Goal: Transaction & Acquisition: Purchase product/service

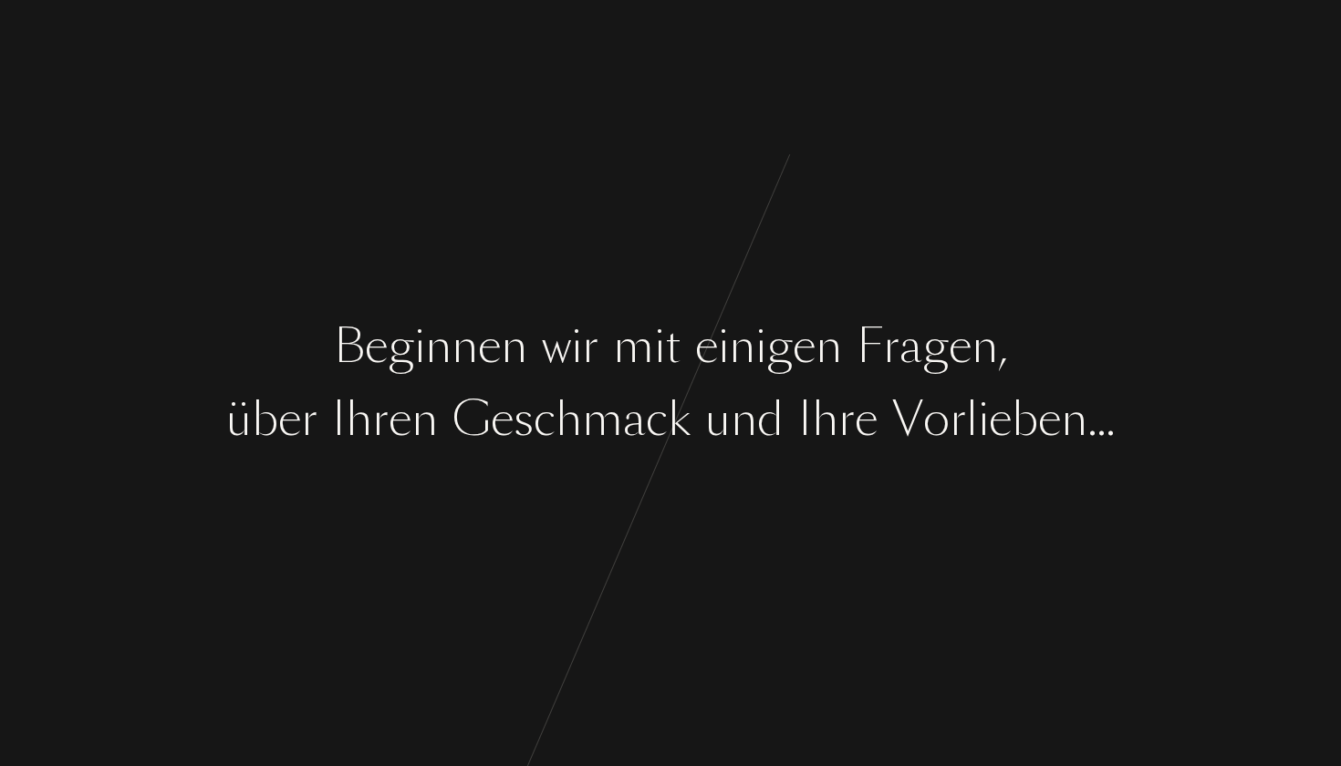
click at [674, 435] on div "k" at bounding box center [679, 420] width 23 height 68
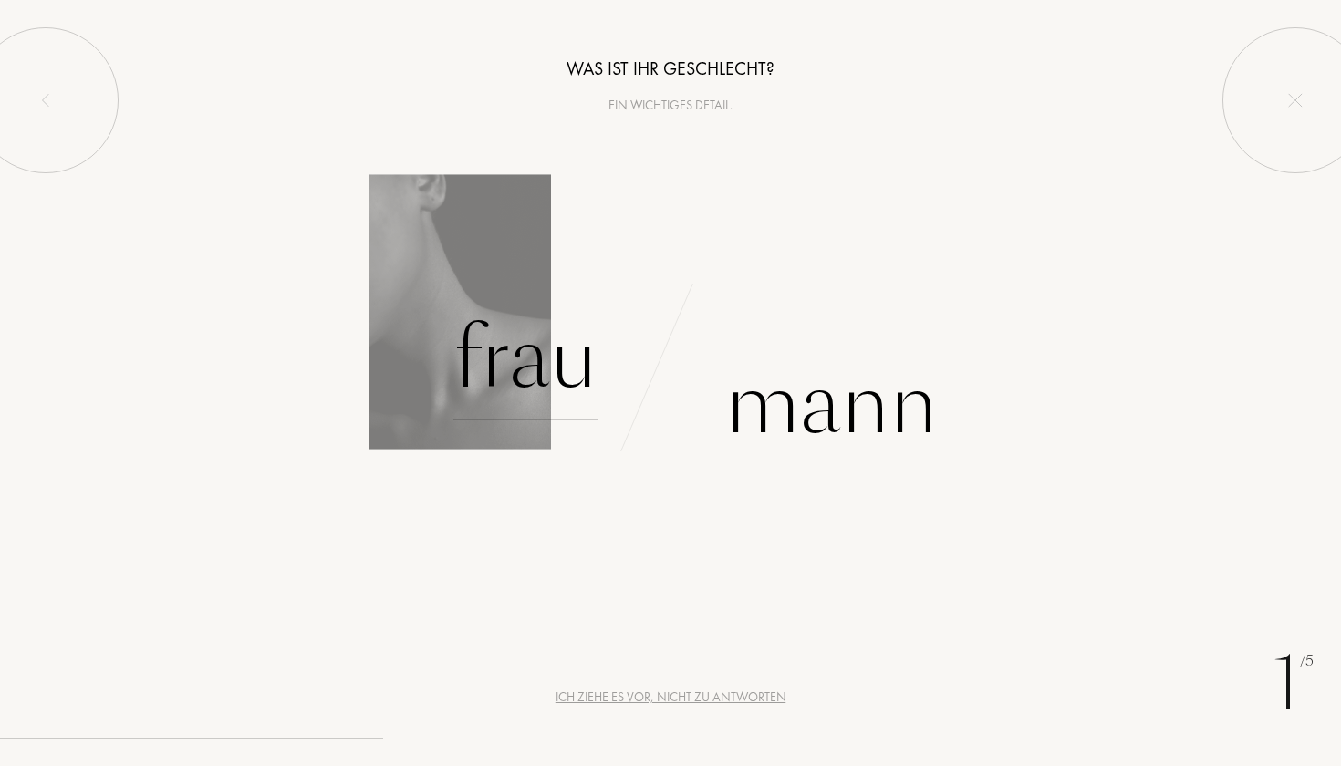
click at [570, 382] on div "Frau" at bounding box center [525, 358] width 144 height 123
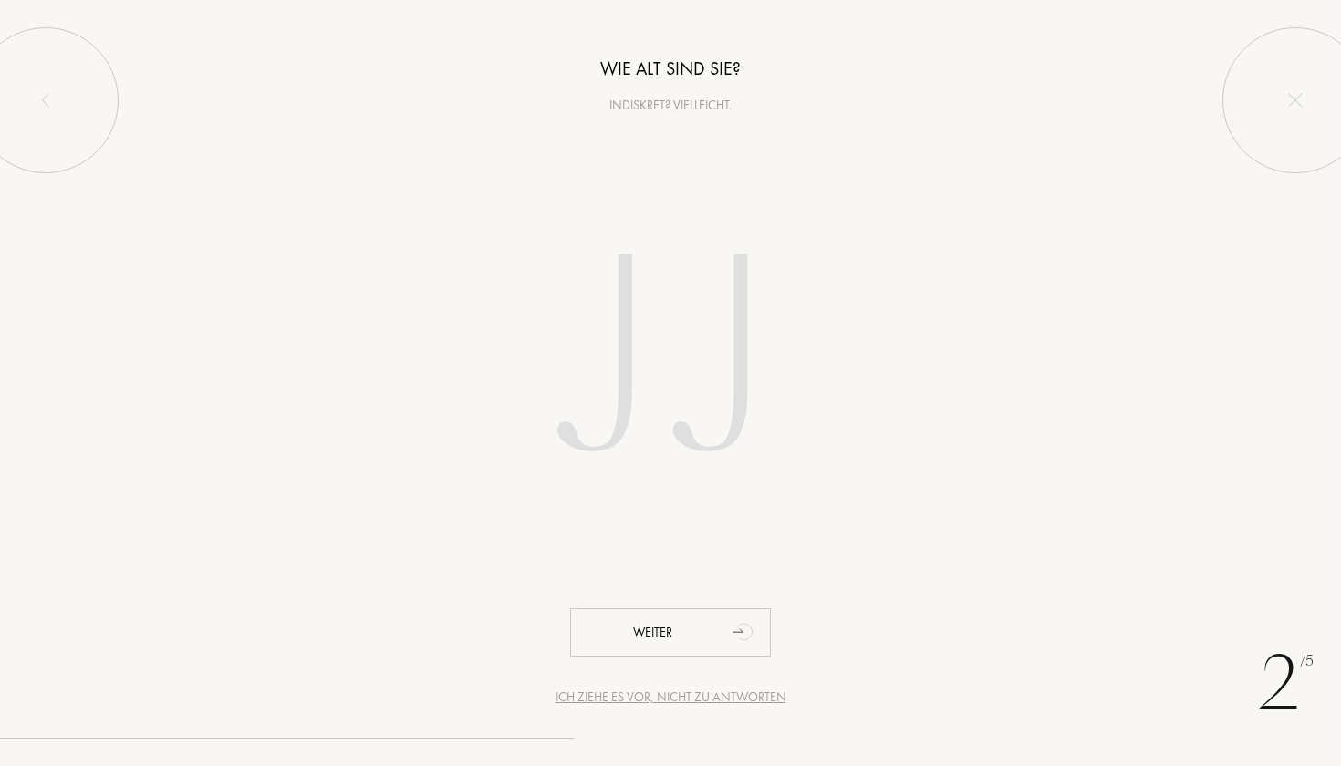
click at [620, 398] on input "number" at bounding box center [670, 363] width 520 height 369
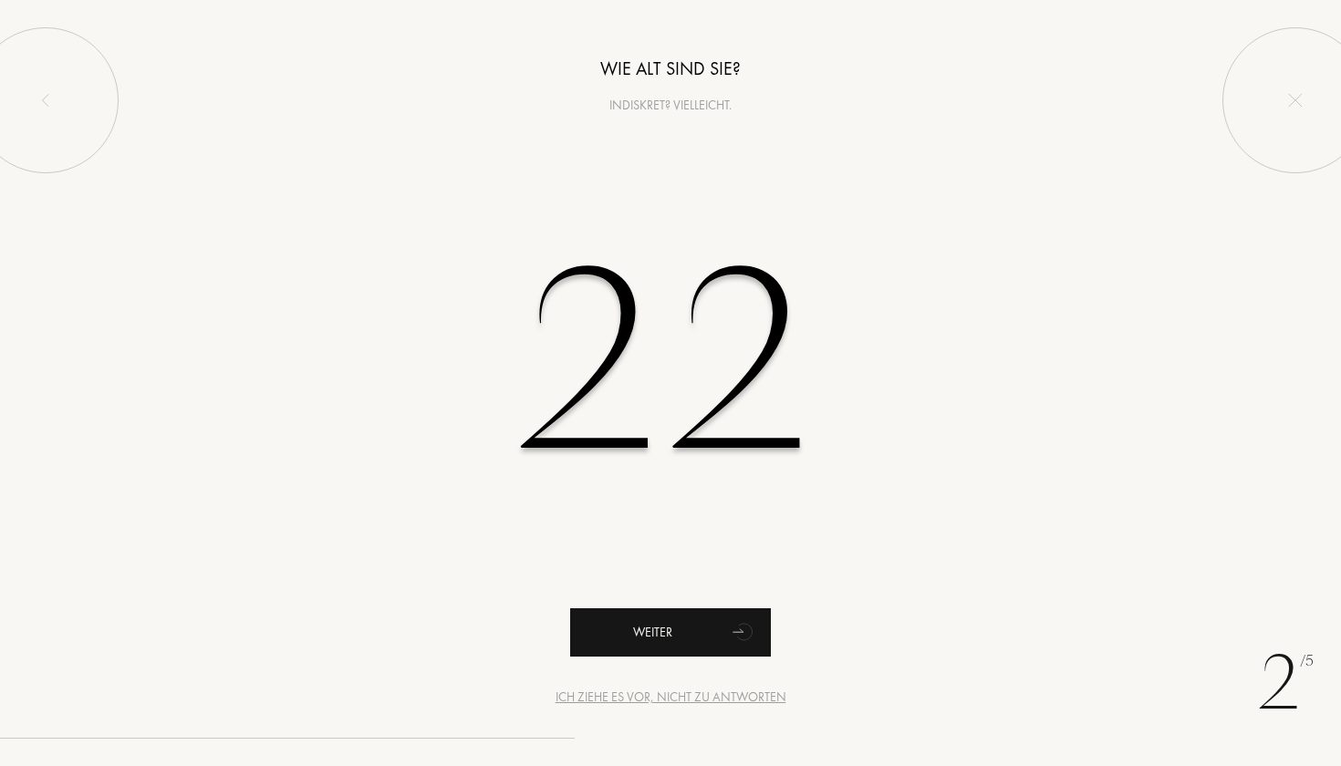
type input "22"
click at [641, 631] on div "Weiter" at bounding box center [670, 632] width 201 height 48
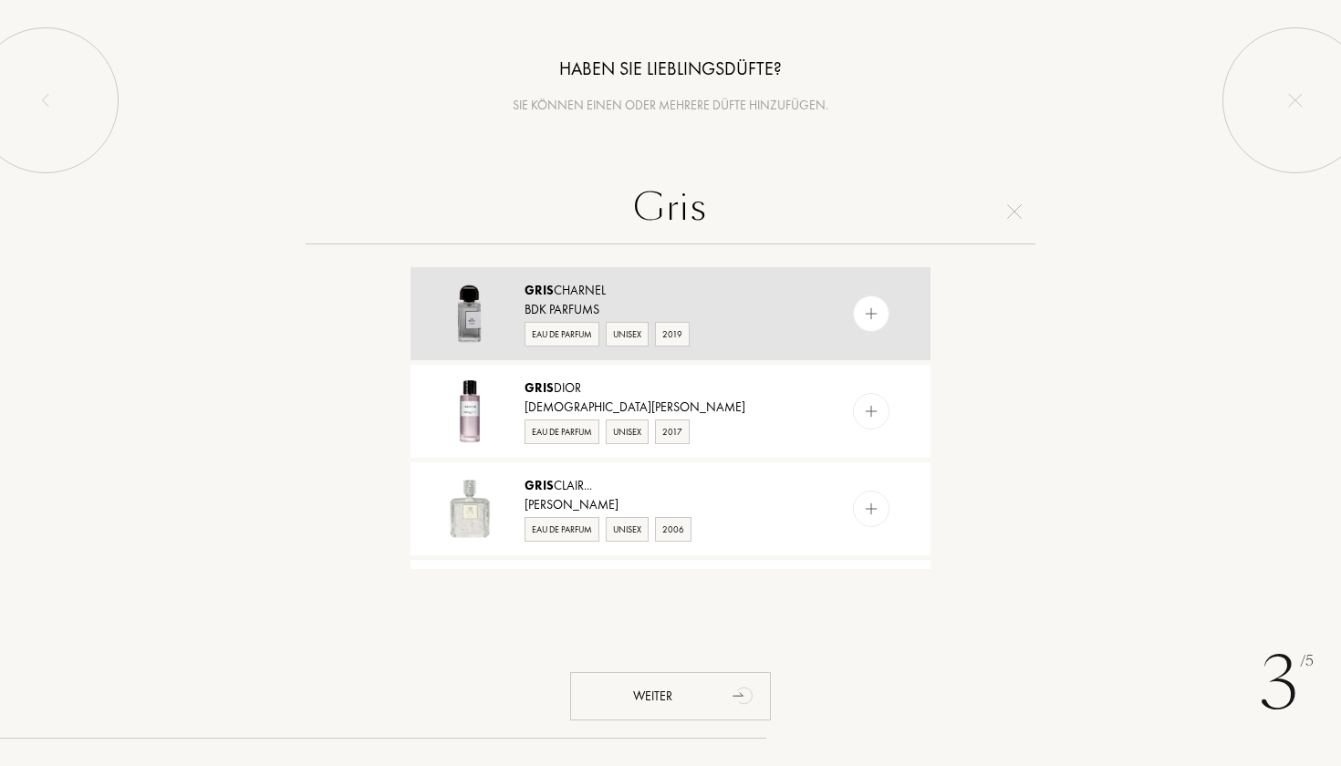
type input "Gris"
click at [872, 321] on img at bounding box center [871, 314] width 17 height 17
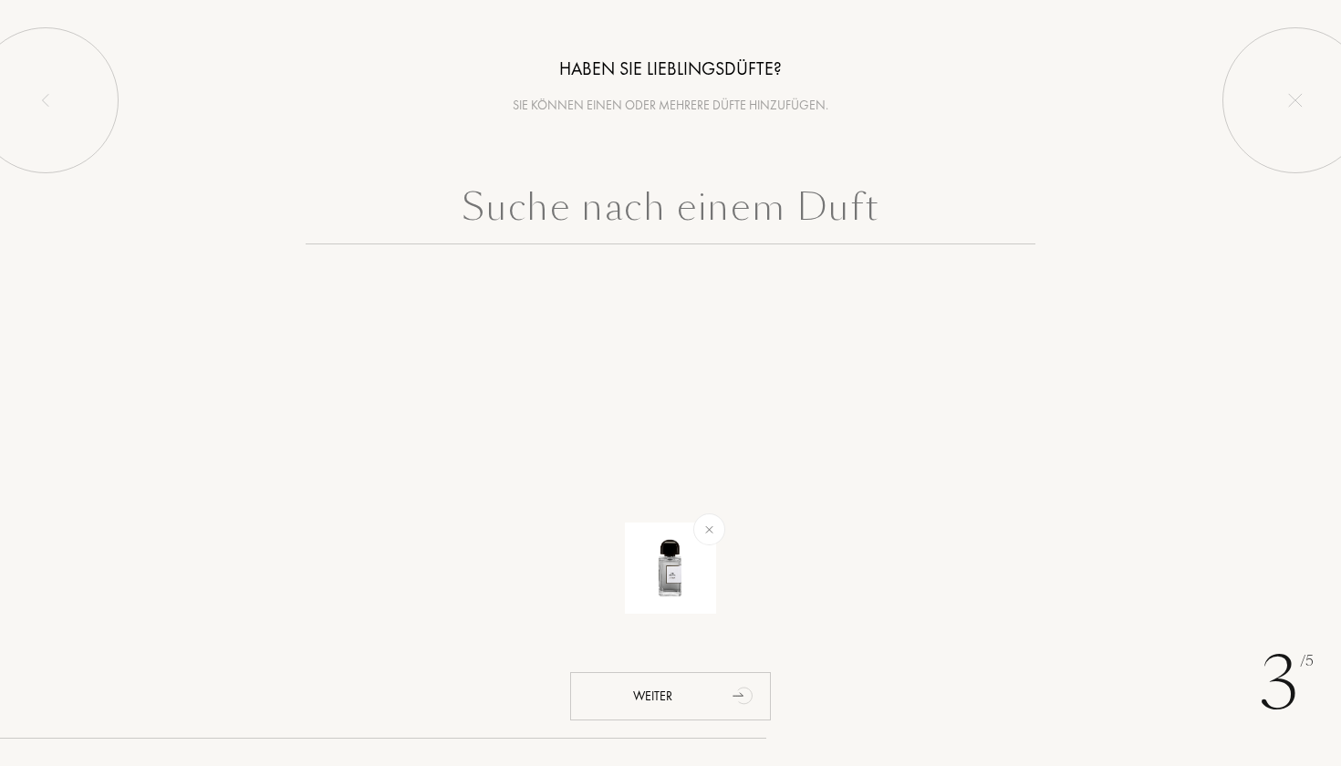
click at [734, 224] on input "text" at bounding box center [671, 212] width 730 height 66
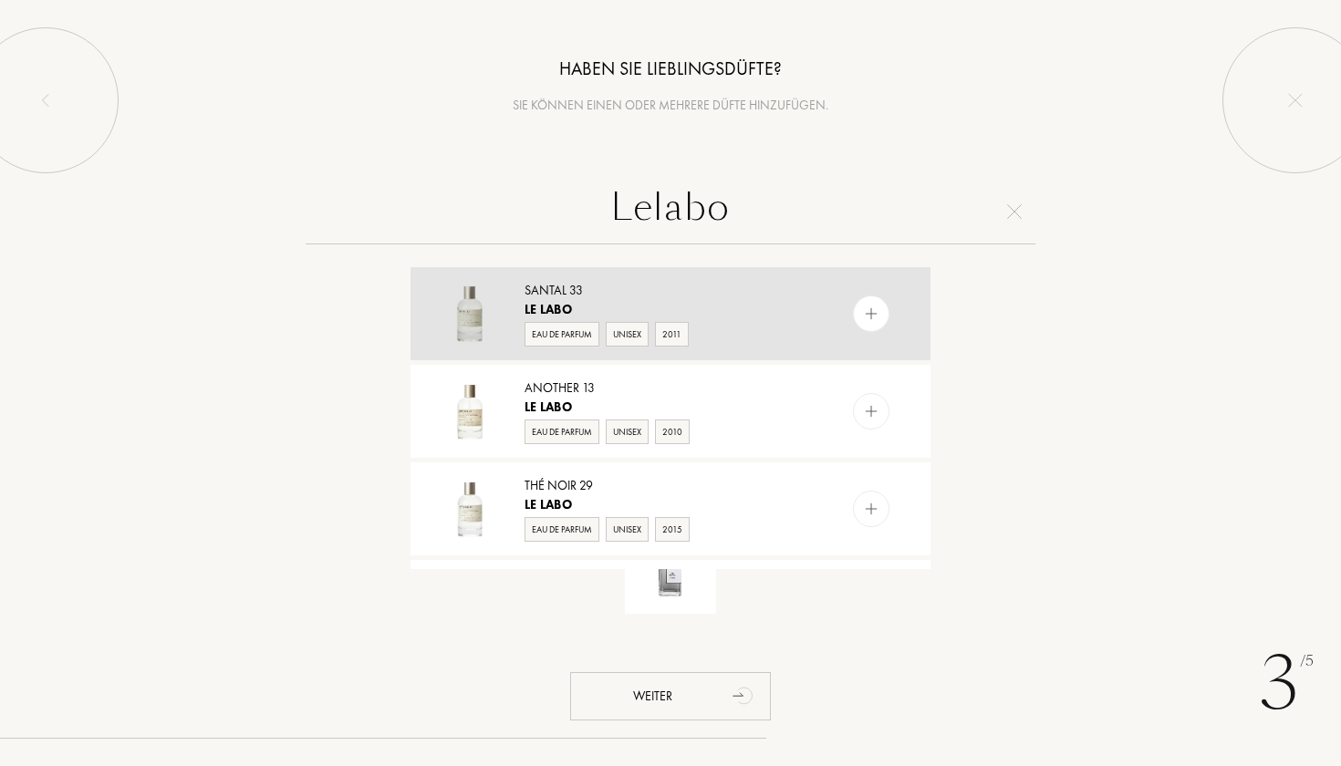
type input "Lelabo"
click at [871, 305] on div at bounding box center [871, 313] width 36 height 36
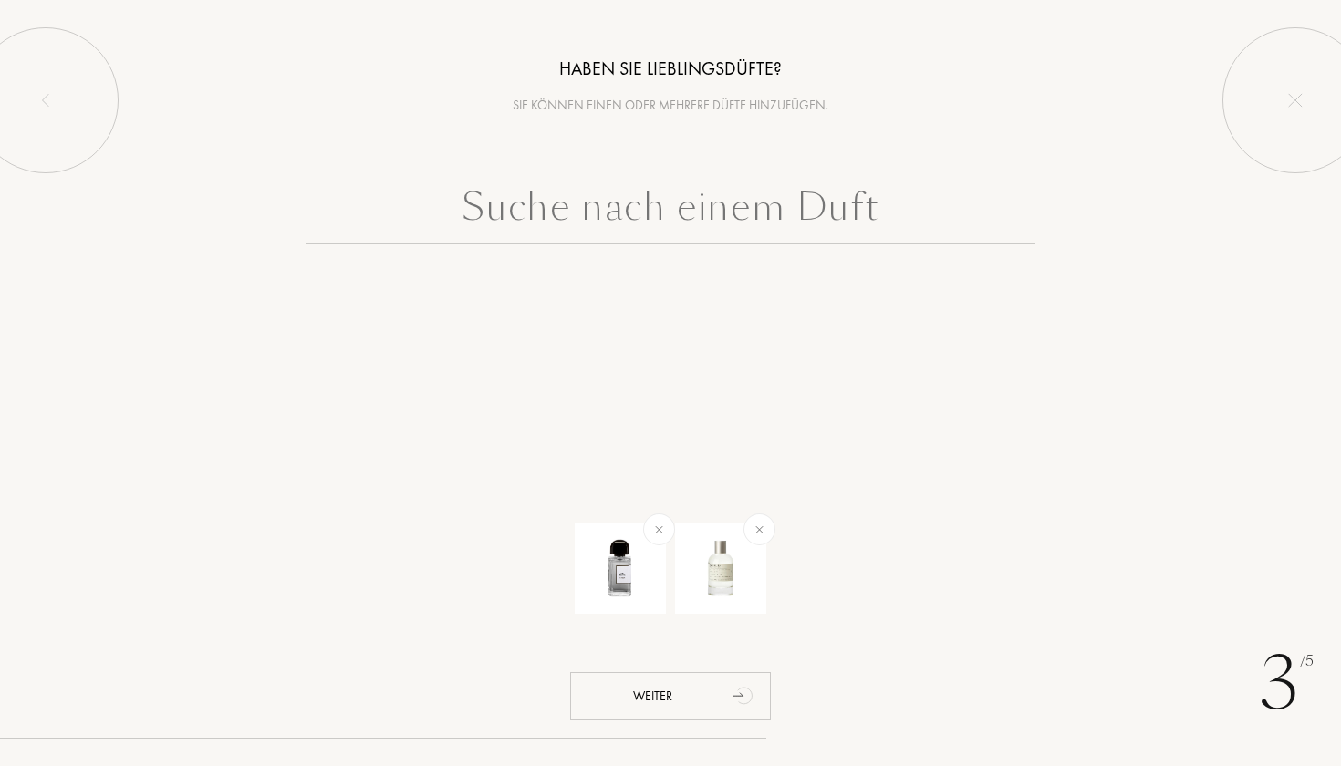
click at [787, 213] on input "text" at bounding box center [671, 212] width 730 height 66
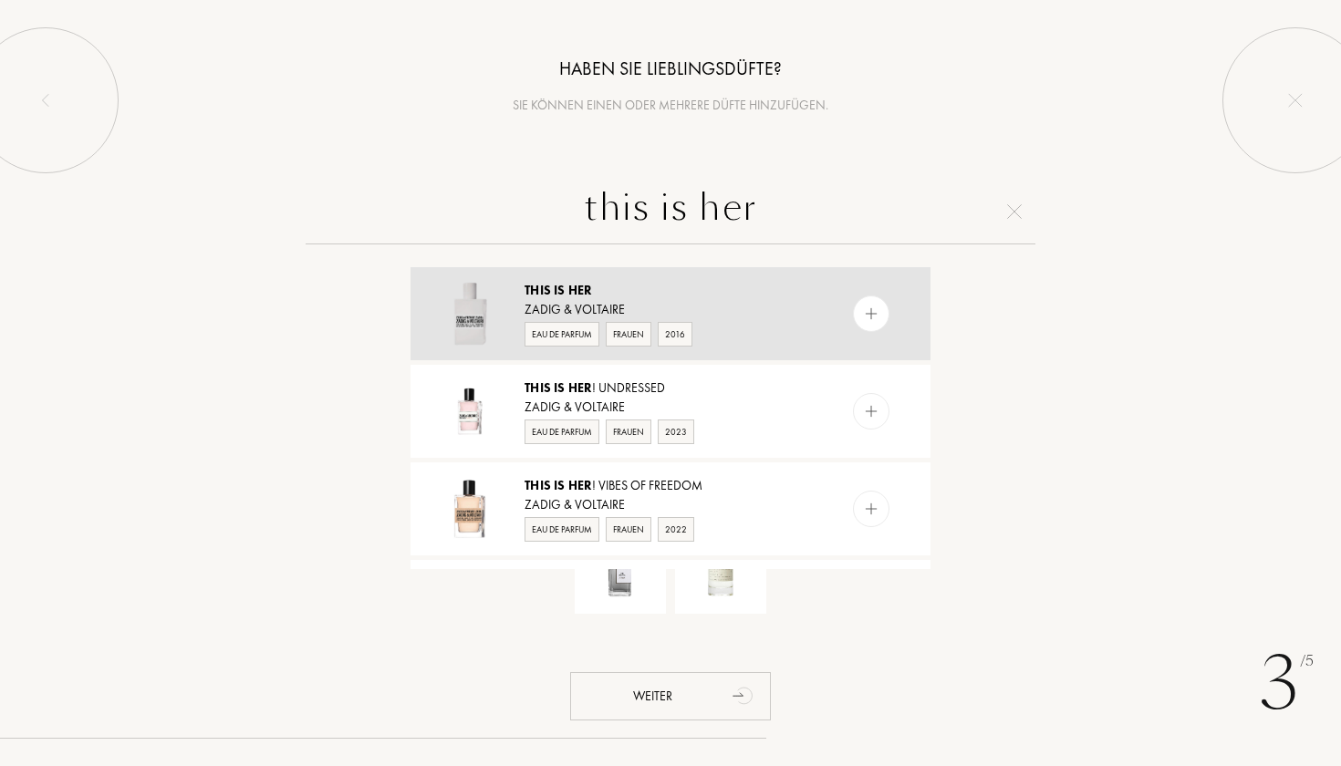
type input "this is her"
click at [876, 311] on img at bounding box center [871, 314] width 17 height 17
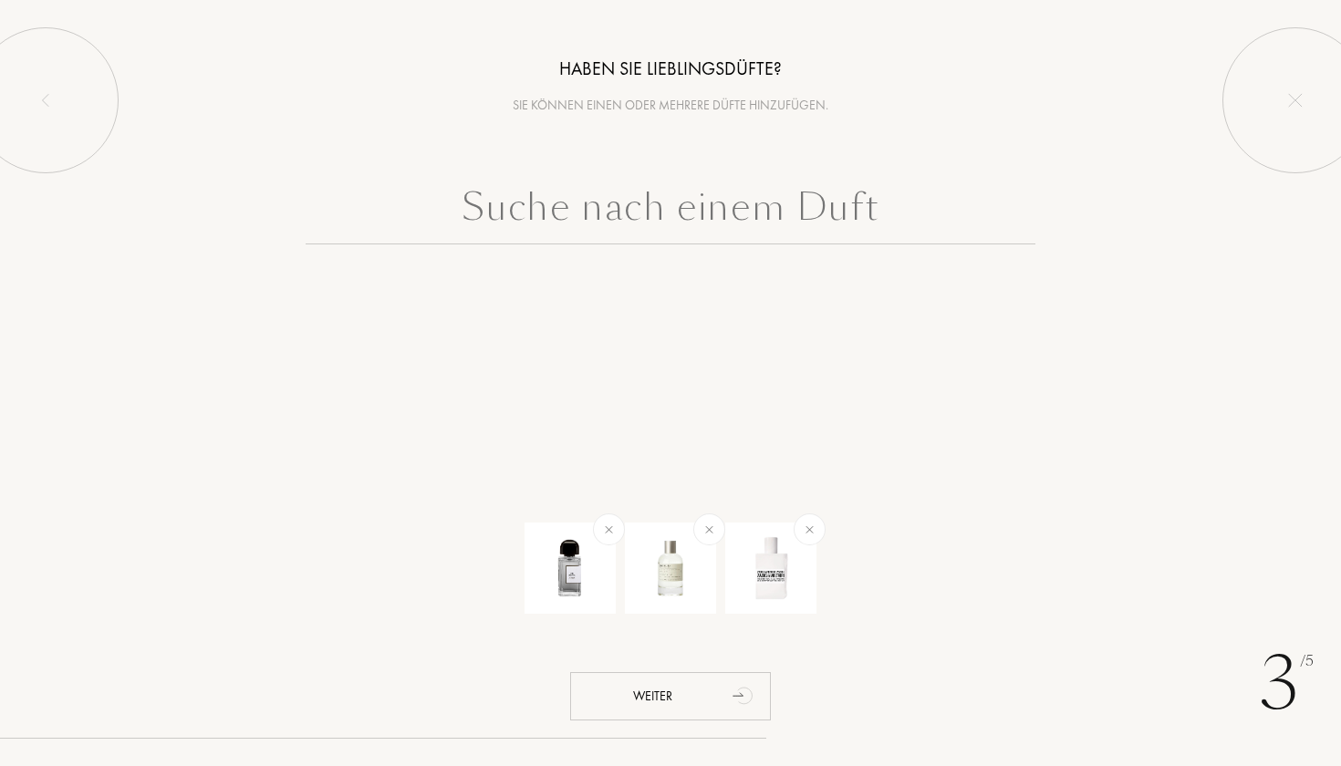
click at [704, 223] on input "text" at bounding box center [671, 212] width 730 height 66
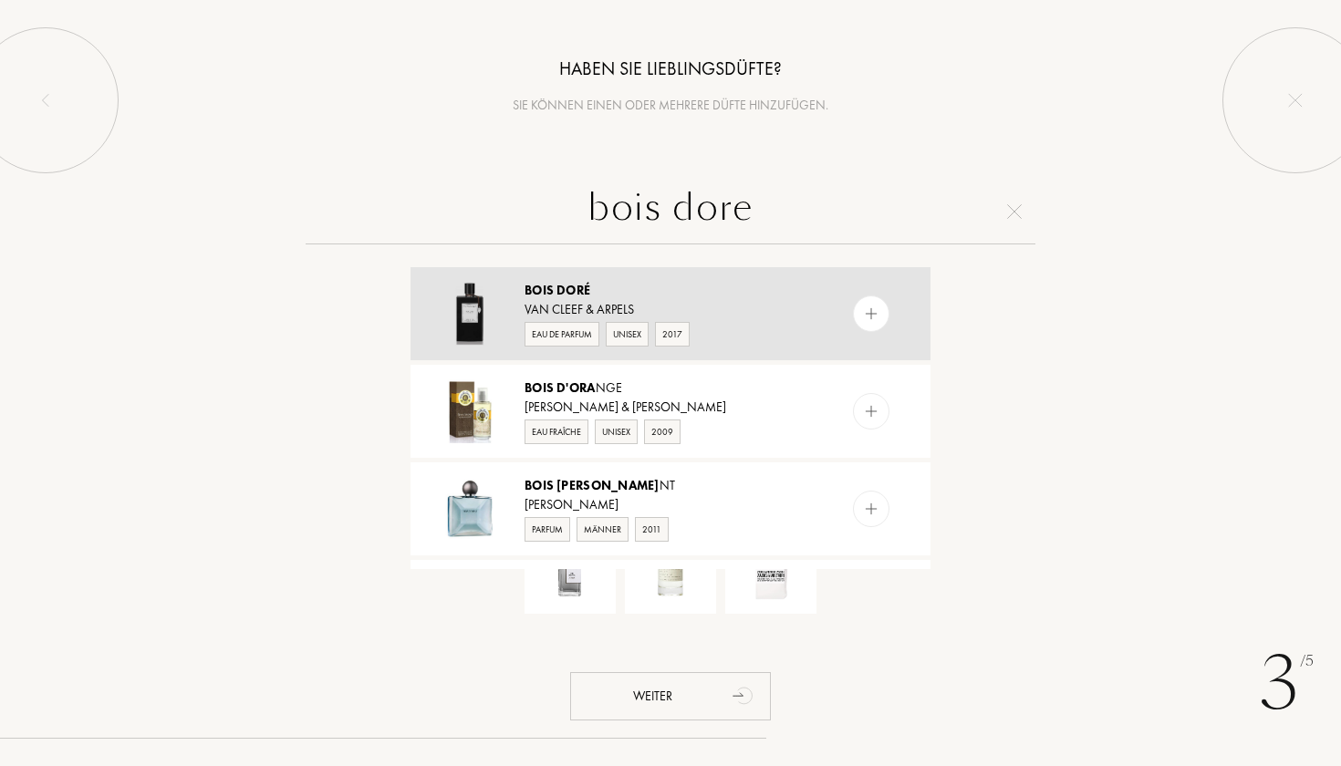
type input "bois dore"
click at [864, 308] on img at bounding box center [871, 314] width 17 height 17
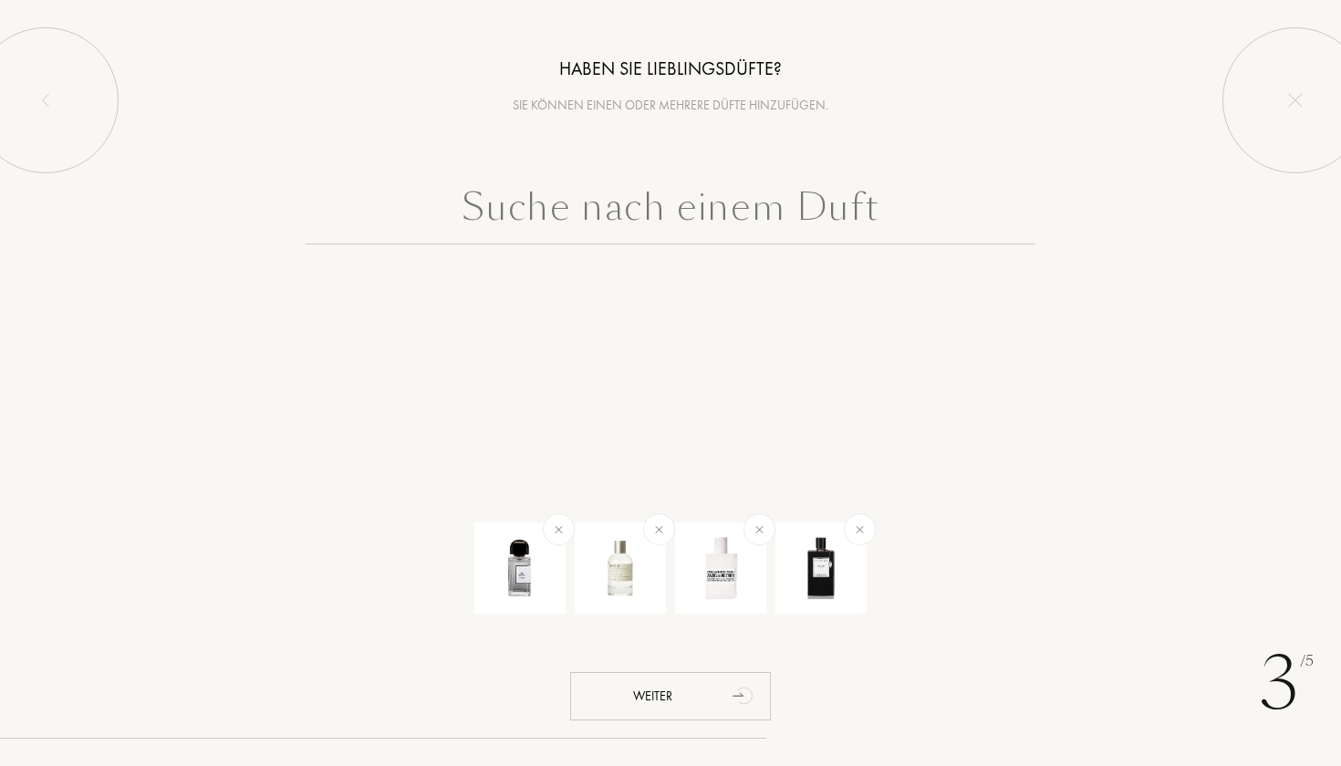
click at [688, 205] on input "text" at bounding box center [671, 212] width 730 height 66
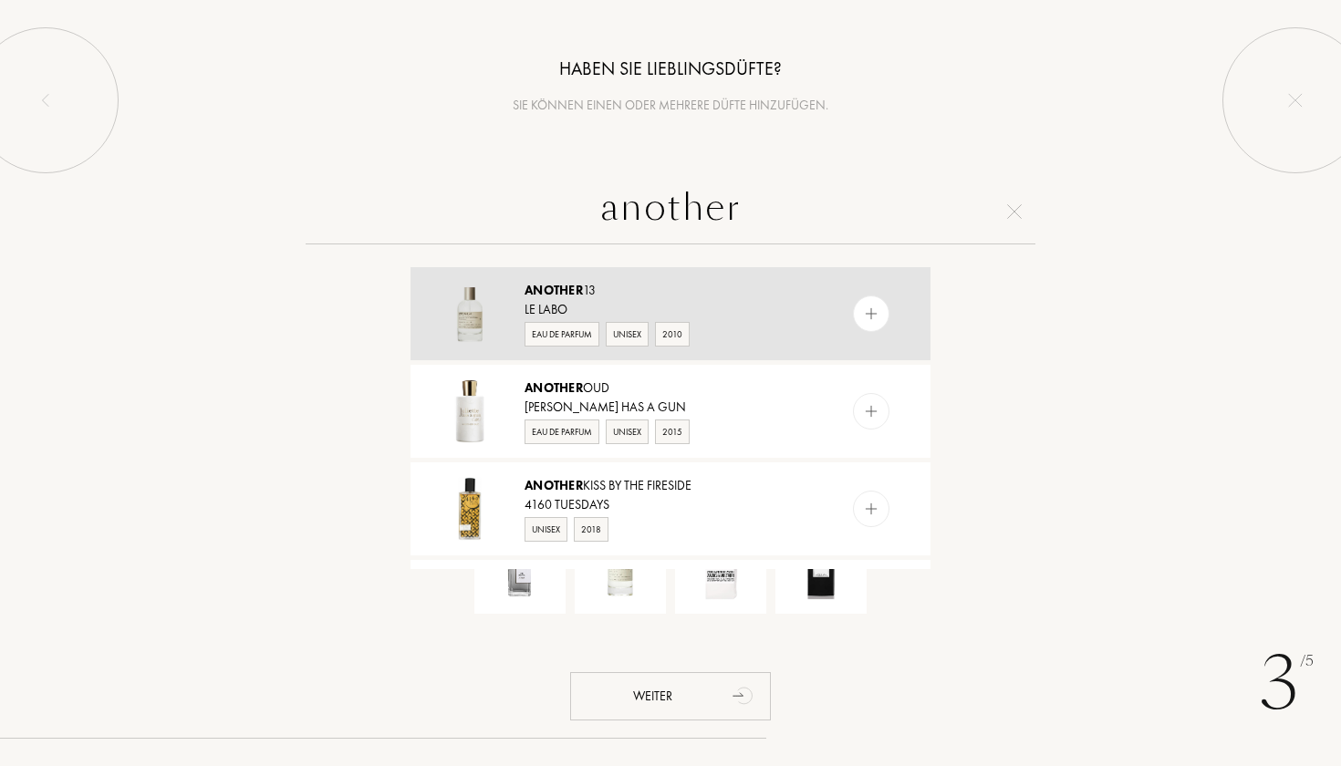
type input "another"
click at [876, 308] on img at bounding box center [871, 314] width 17 height 17
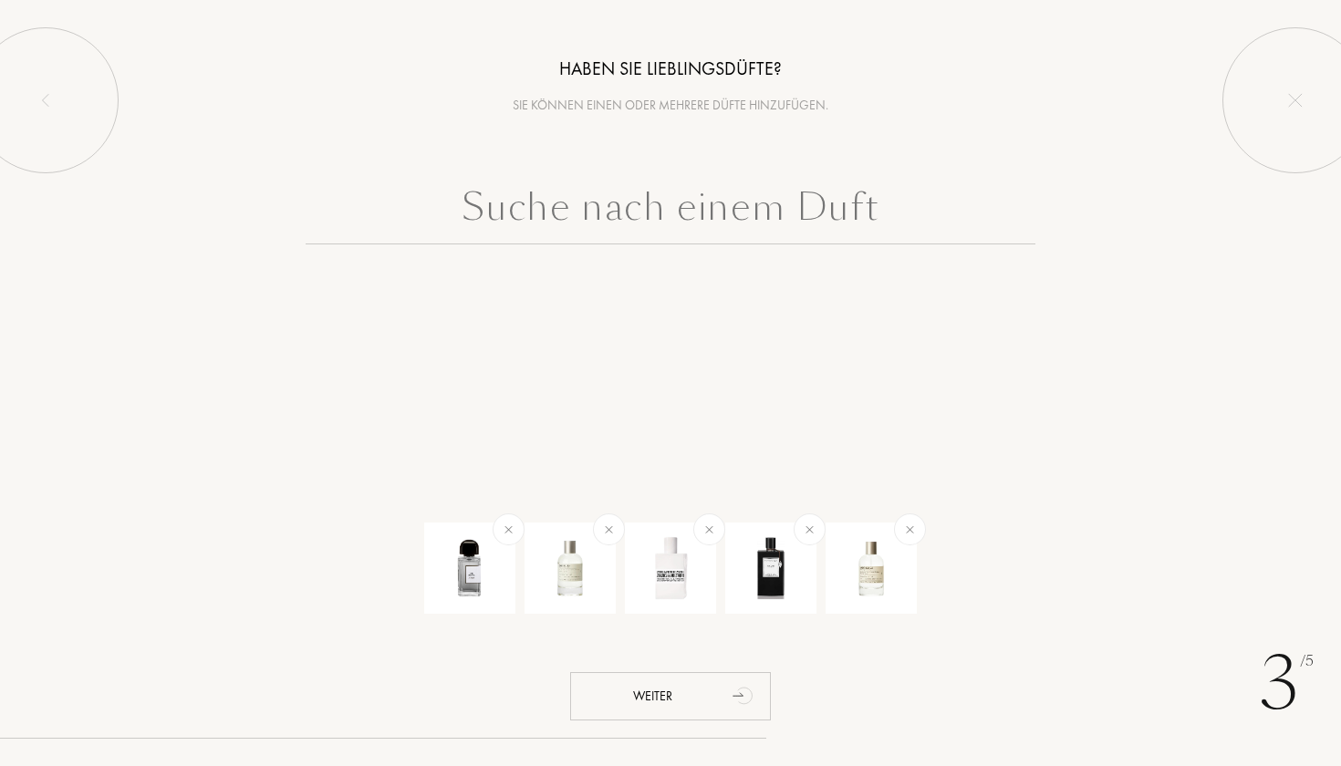
click at [696, 215] on input "text" at bounding box center [671, 212] width 730 height 66
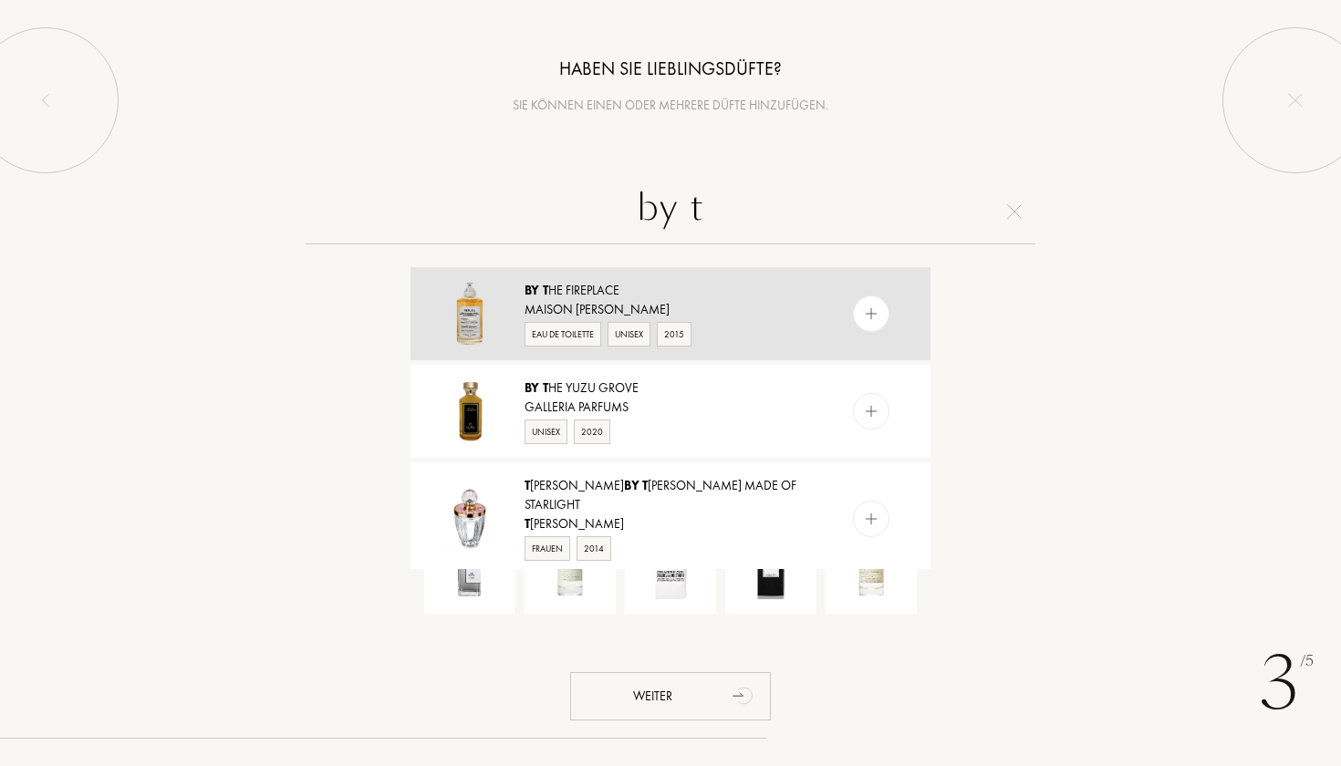
type input "by t"
click at [869, 312] on img at bounding box center [871, 314] width 17 height 17
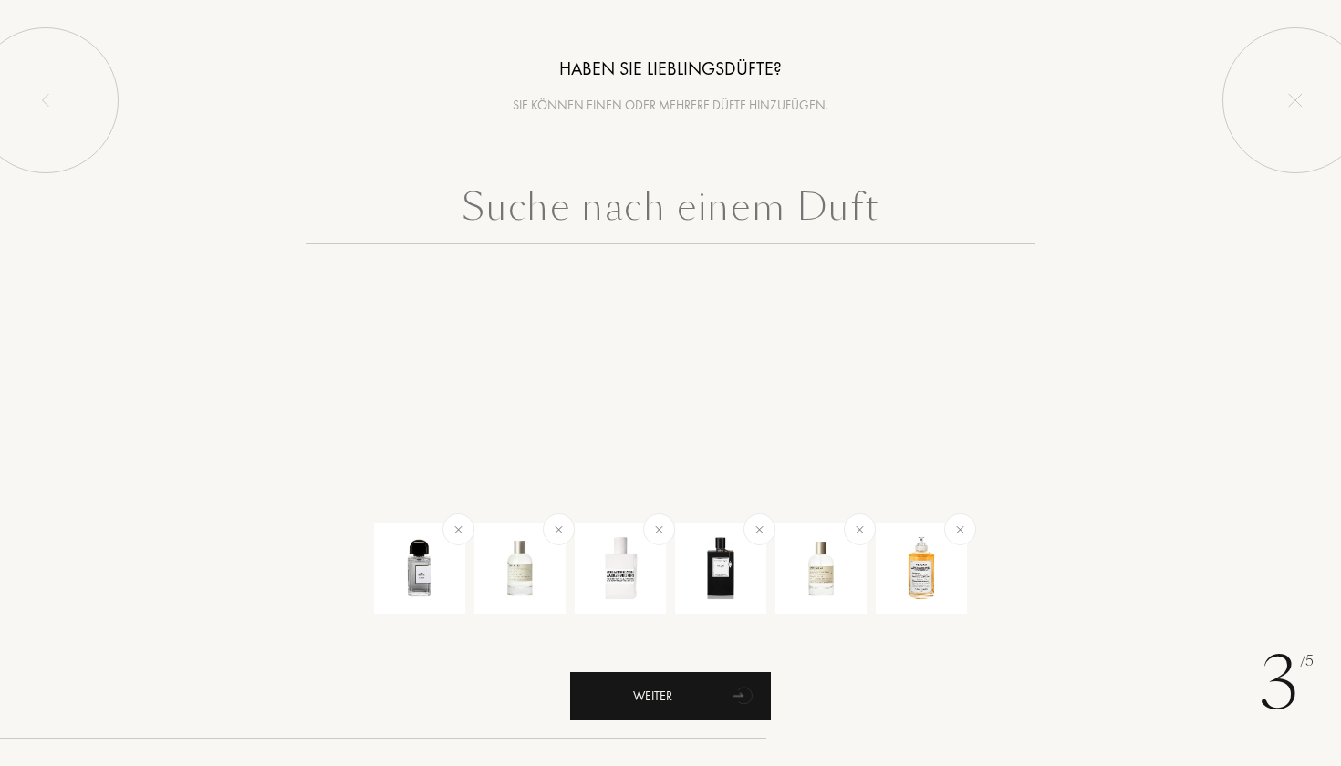
click at [657, 692] on div "Weiter" at bounding box center [670, 696] width 201 height 48
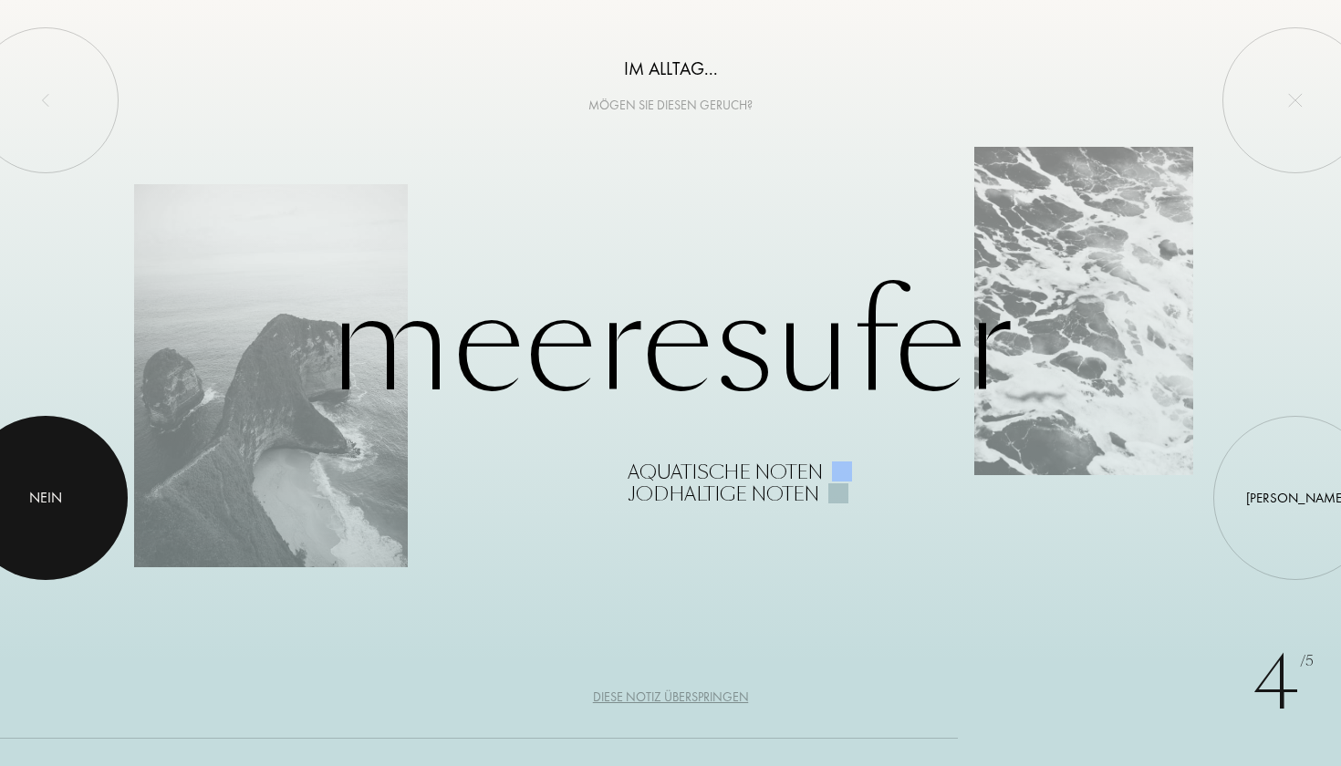
click at [59, 503] on div "Nein" at bounding box center [45, 498] width 33 height 22
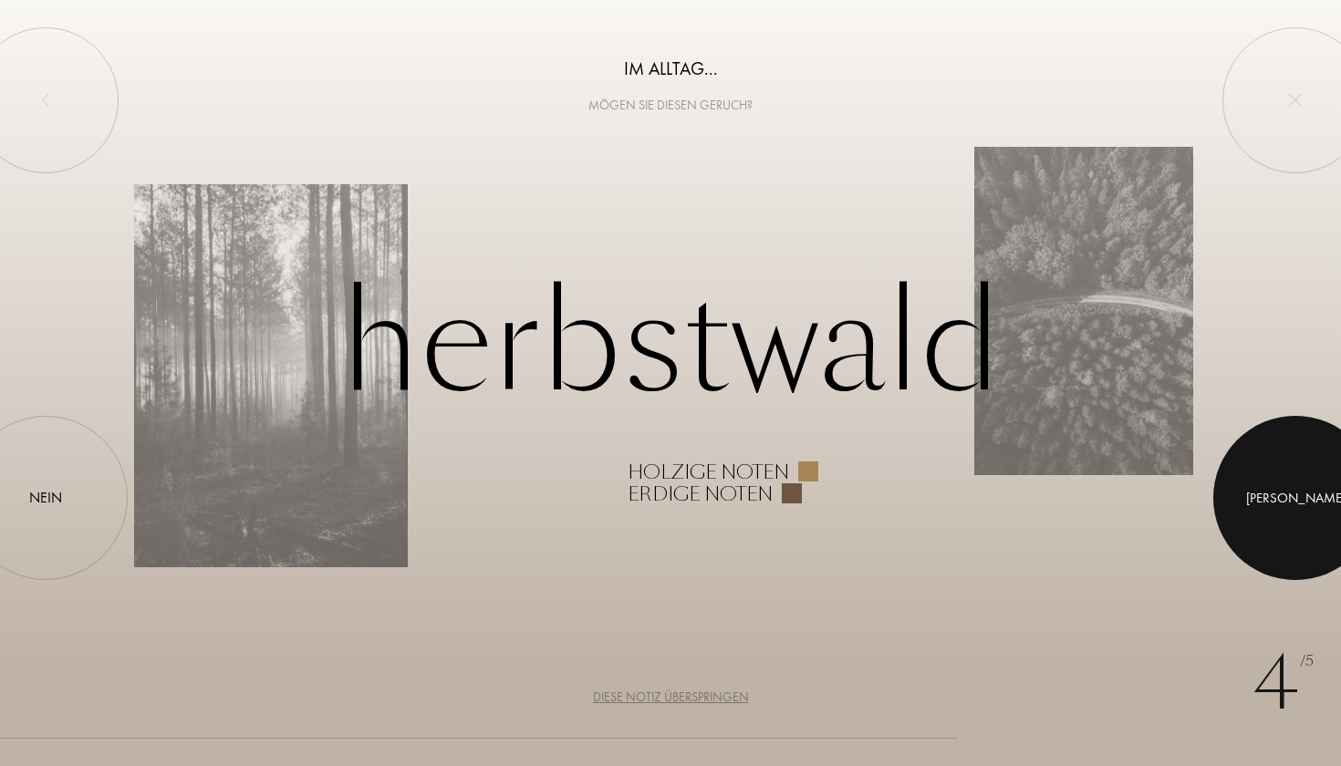
click at [1310, 492] on div at bounding box center [1295, 498] width 164 height 164
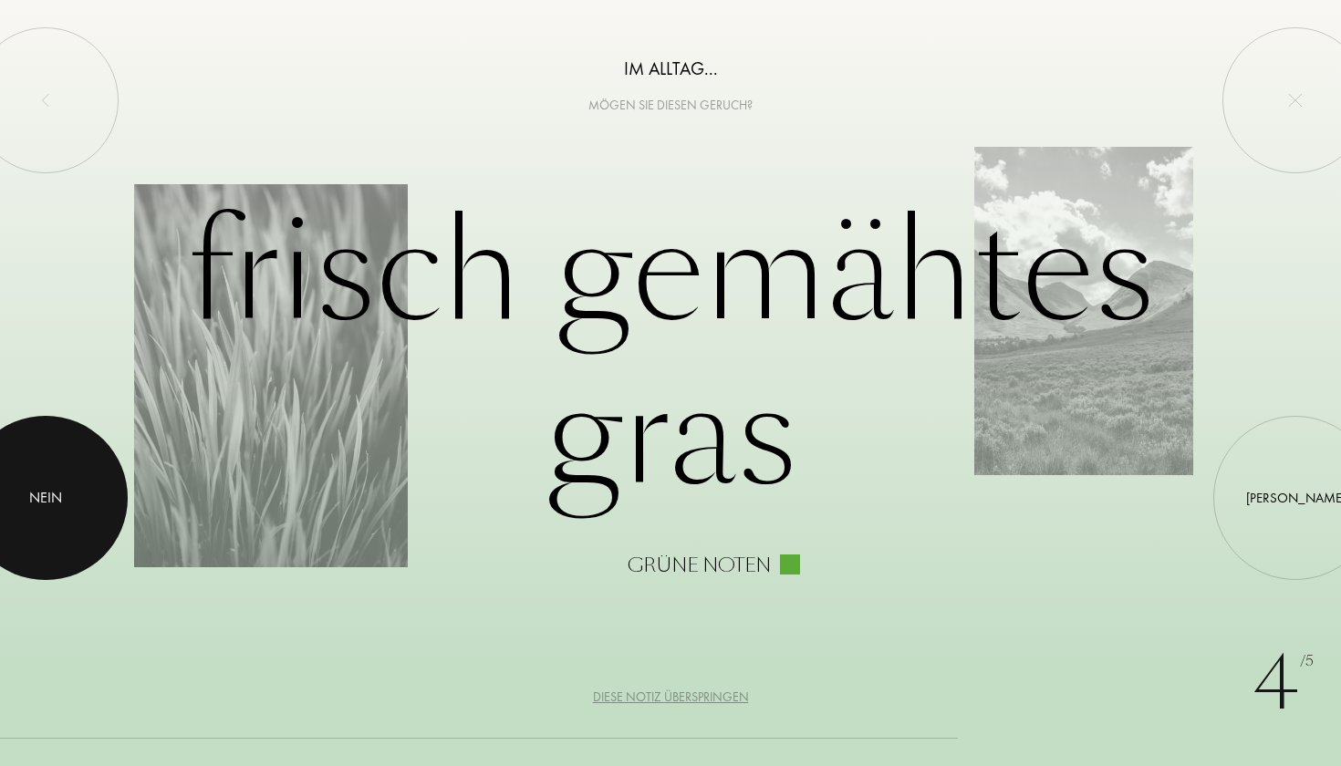
click at [41, 484] on div at bounding box center [46, 498] width 164 height 164
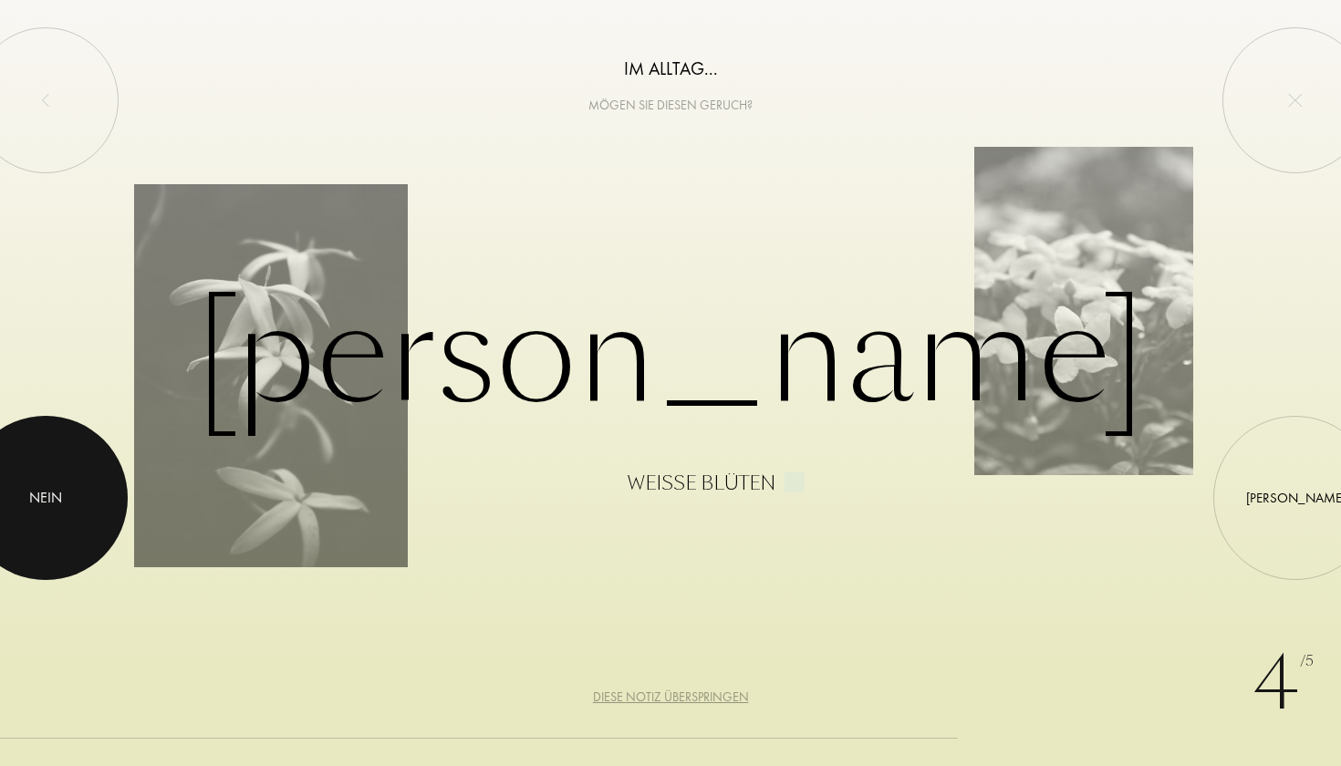
click at [57, 497] on div "Nein" at bounding box center [45, 498] width 33 height 22
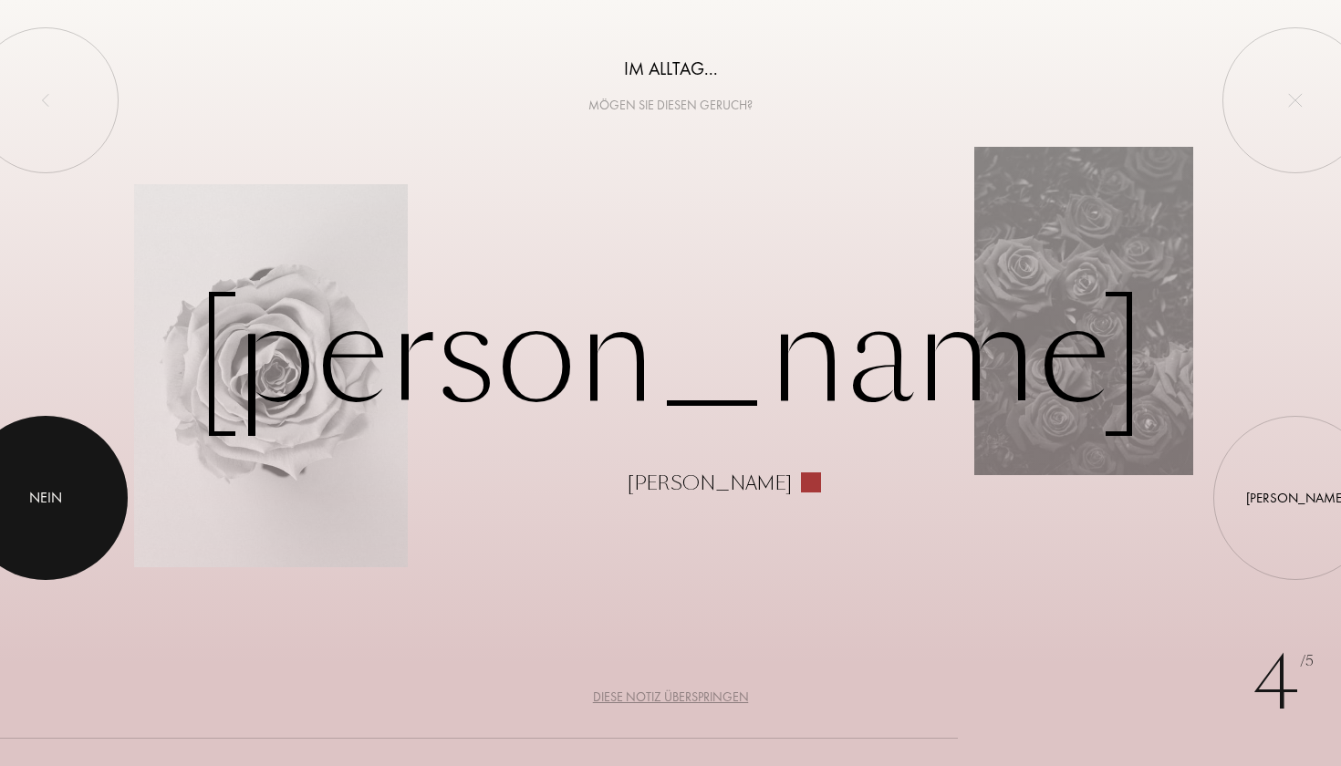
click at [48, 497] on div "Nein" at bounding box center [45, 498] width 33 height 22
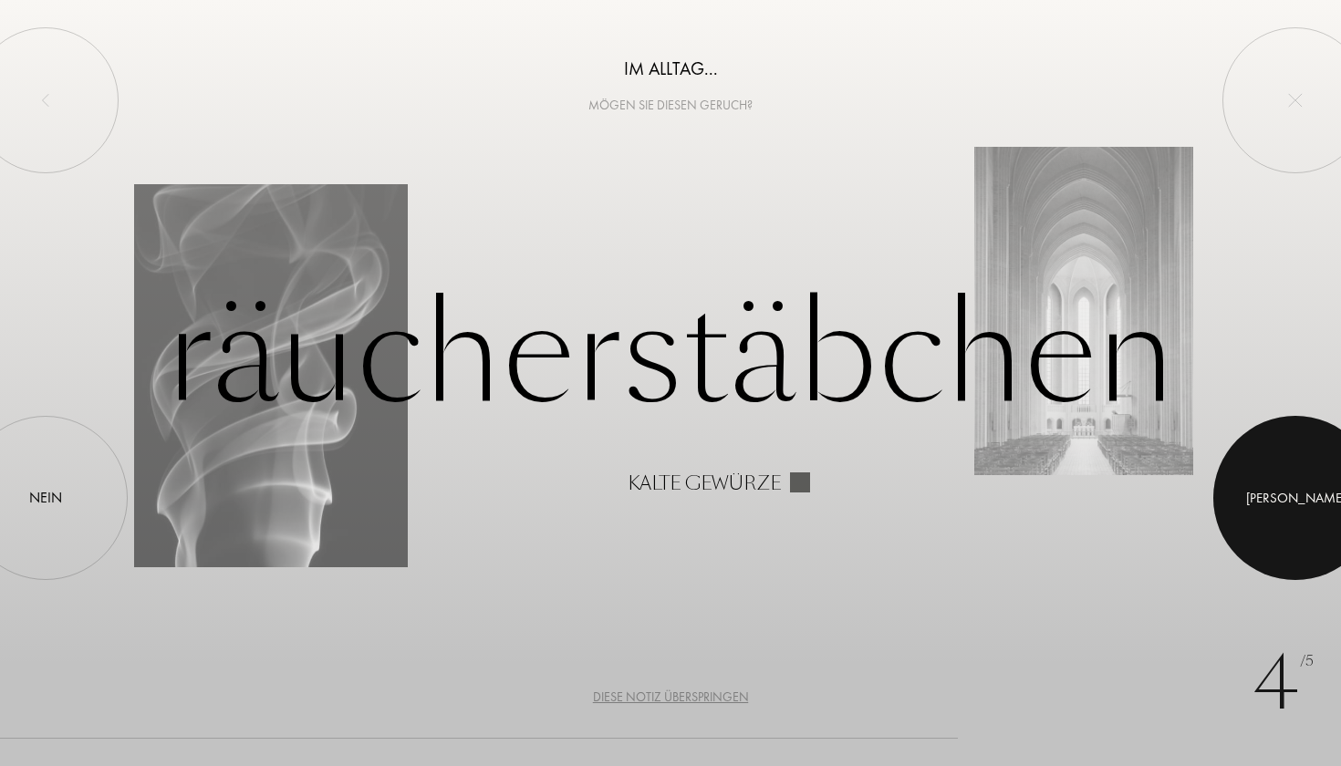
click at [1273, 500] on div at bounding box center [1295, 498] width 164 height 164
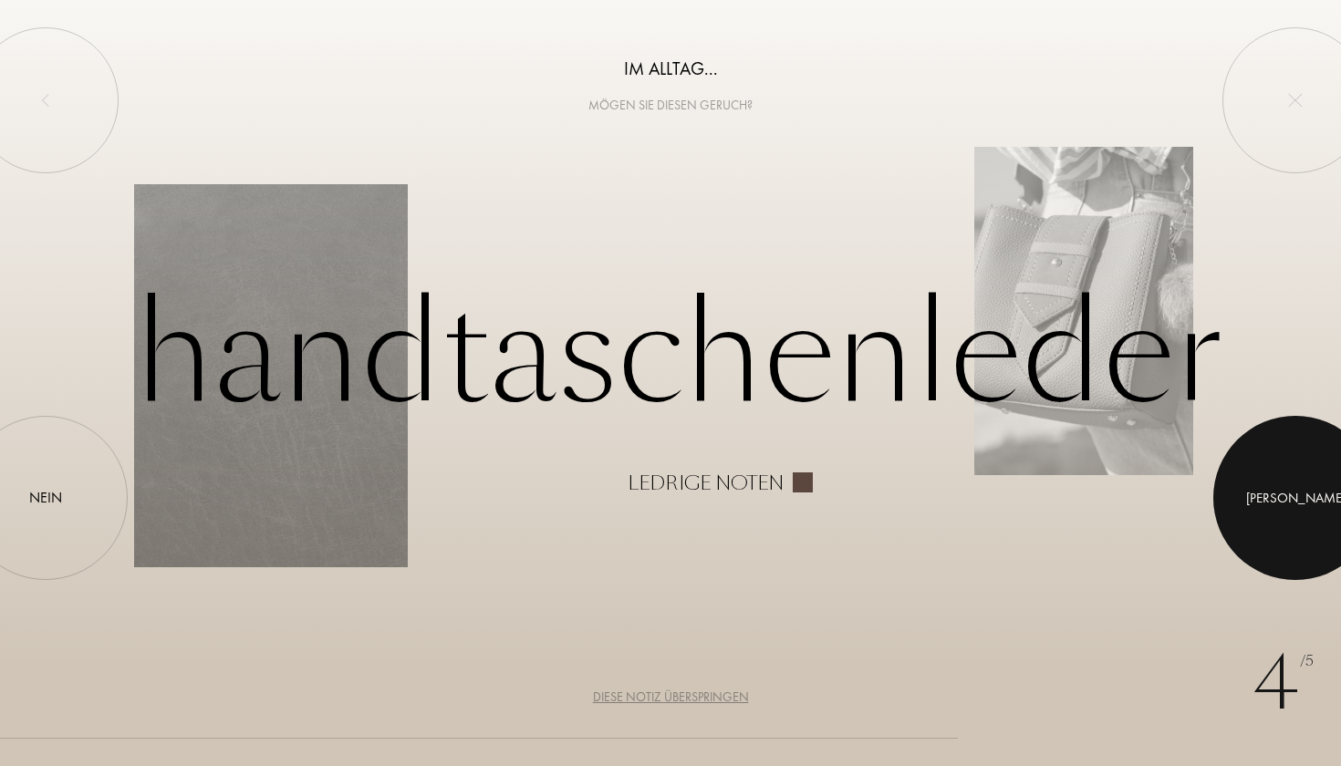
click at [1290, 502] on div "Ja" at bounding box center [1295, 498] width 99 height 21
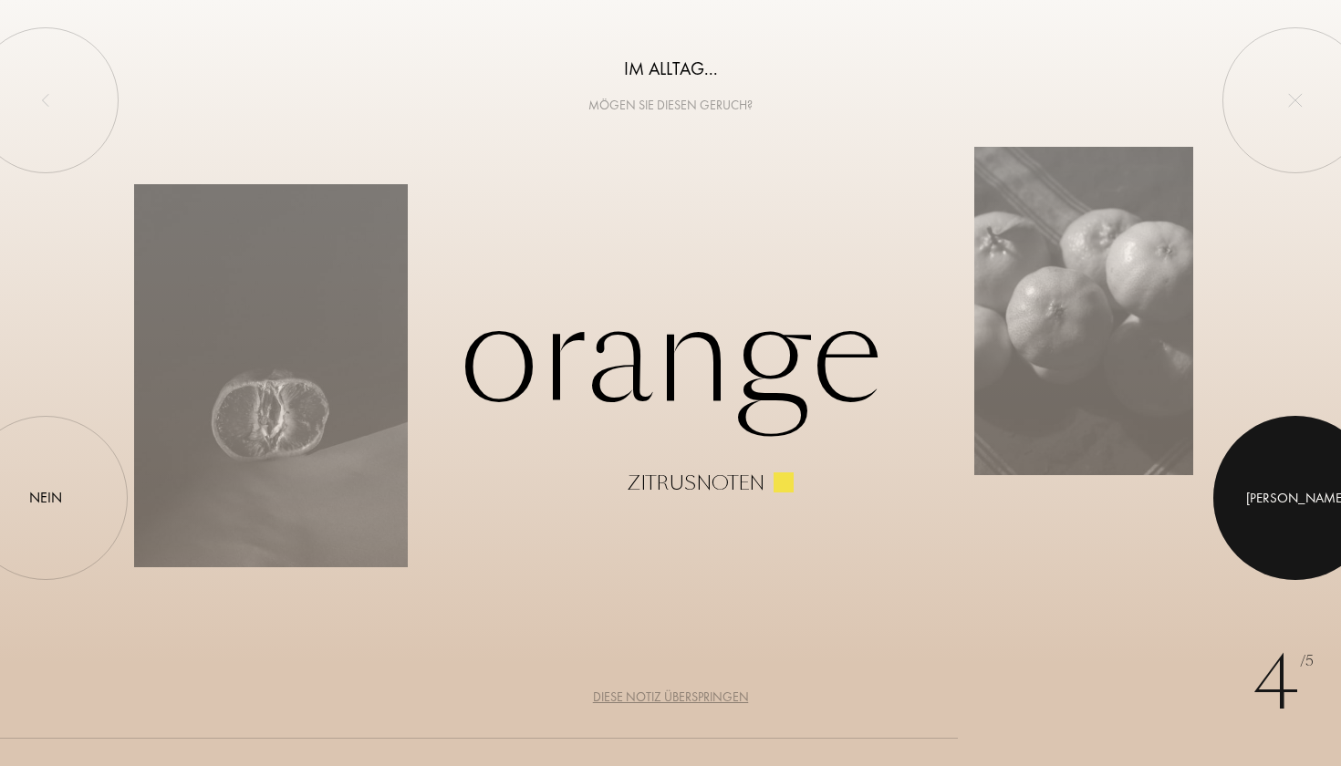
click at [1269, 509] on div at bounding box center [1295, 498] width 164 height 164
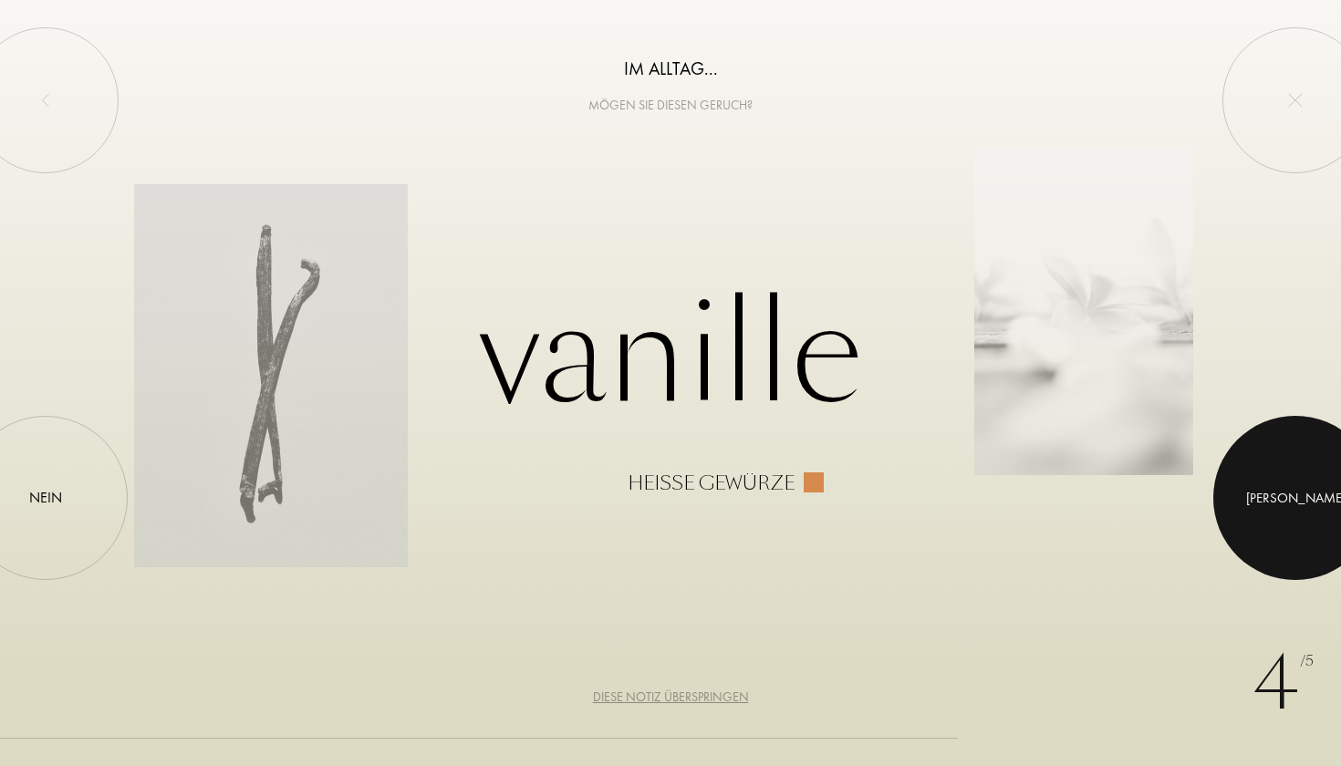
click at [1269, 509] on div at bounding box center [1295, 498] width 164 height 164
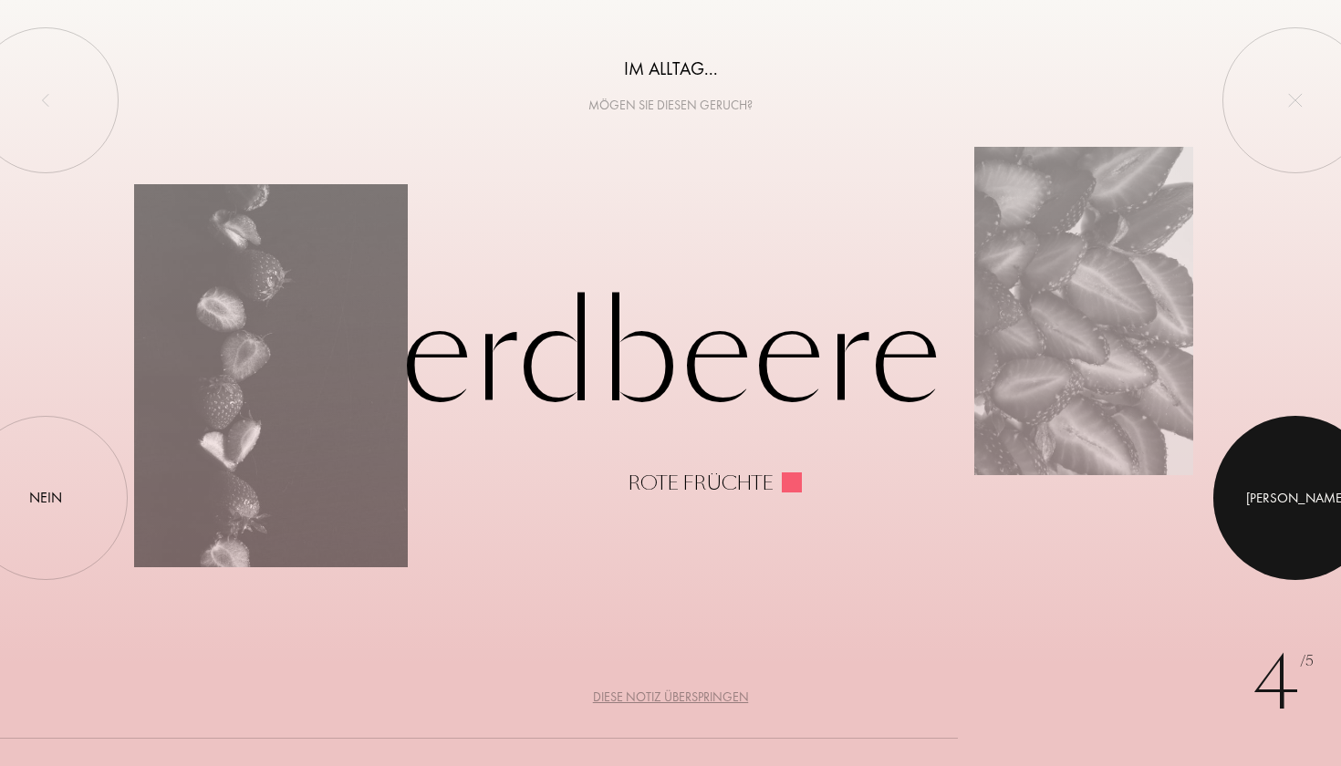
click at [1288, 530] on div at bounding box center [1295, 498] width 164 height 164
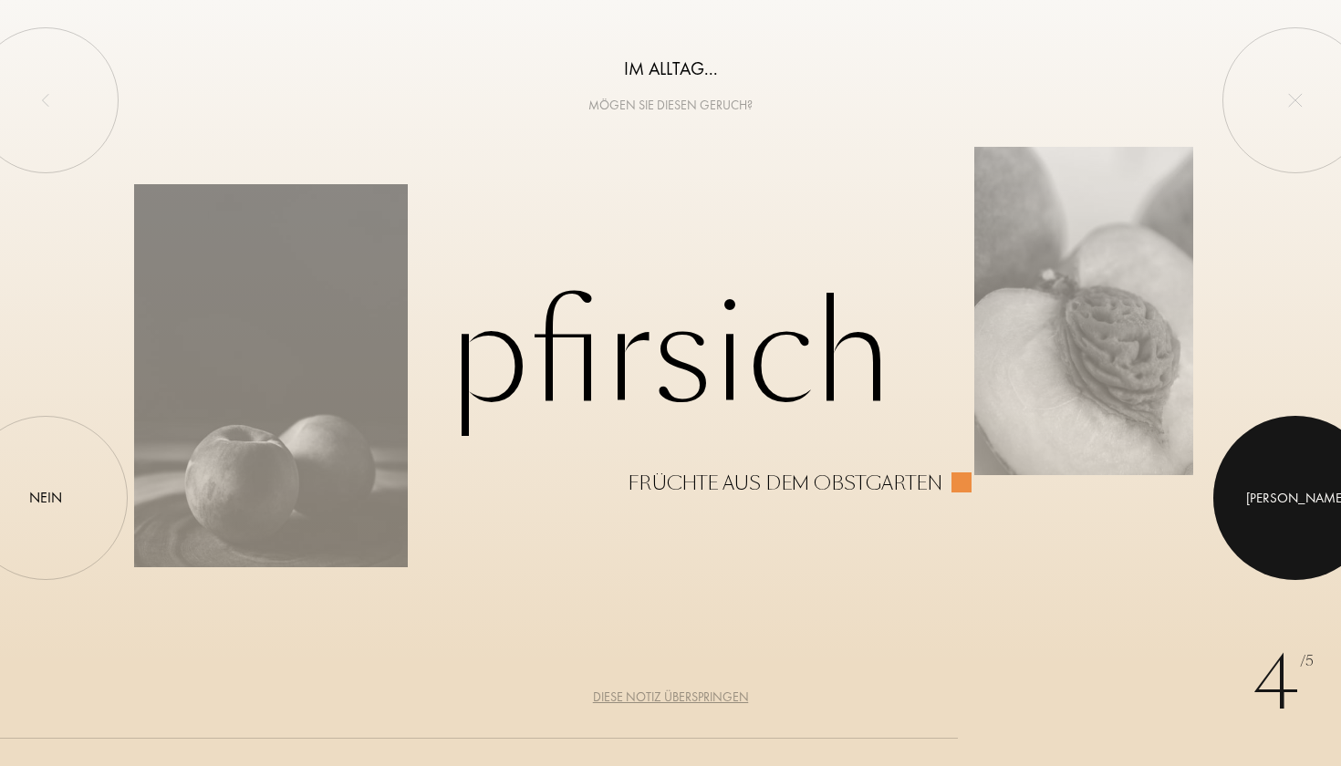
click at [1288, 530] on div at bounding box center [1295, 498] width 164 height 164
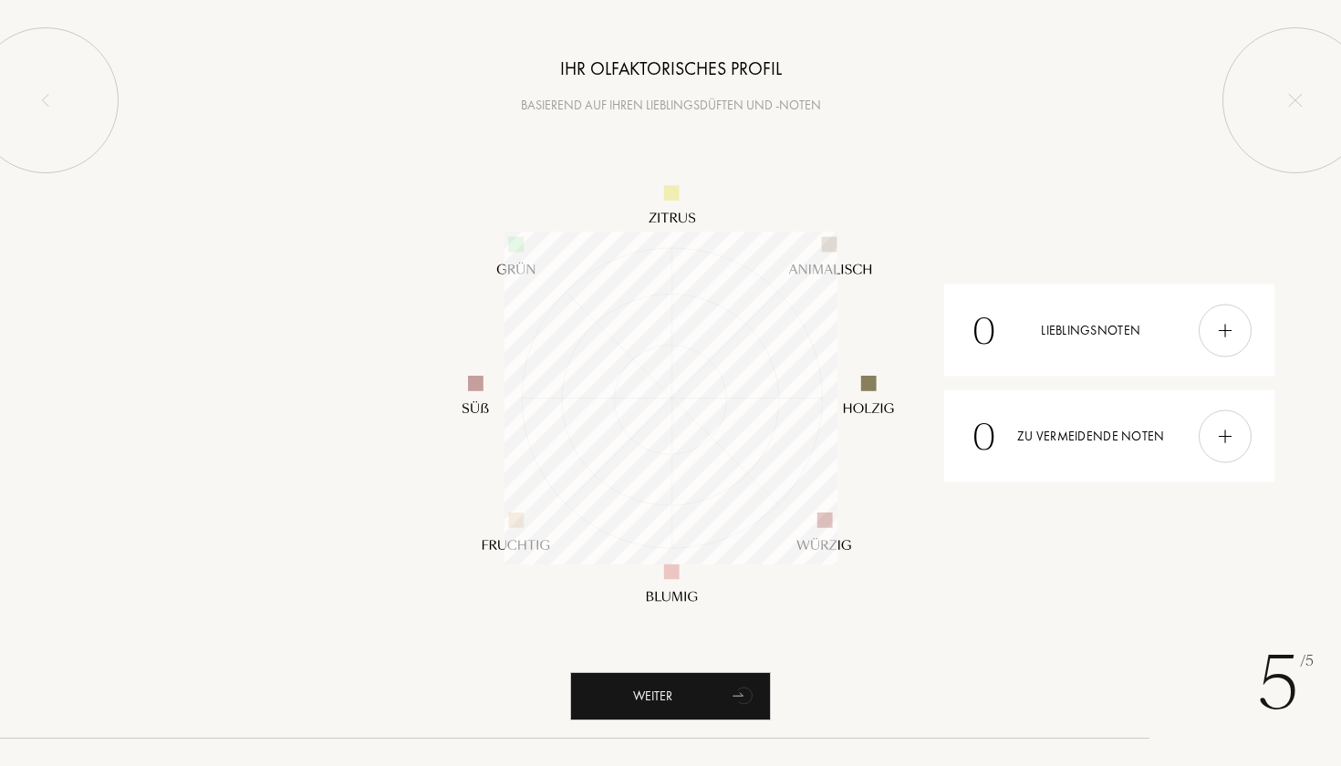
scroll to position [333, 333]
click at [1200, 334] on div at bounding box center [1224, 330] width 53 height 53
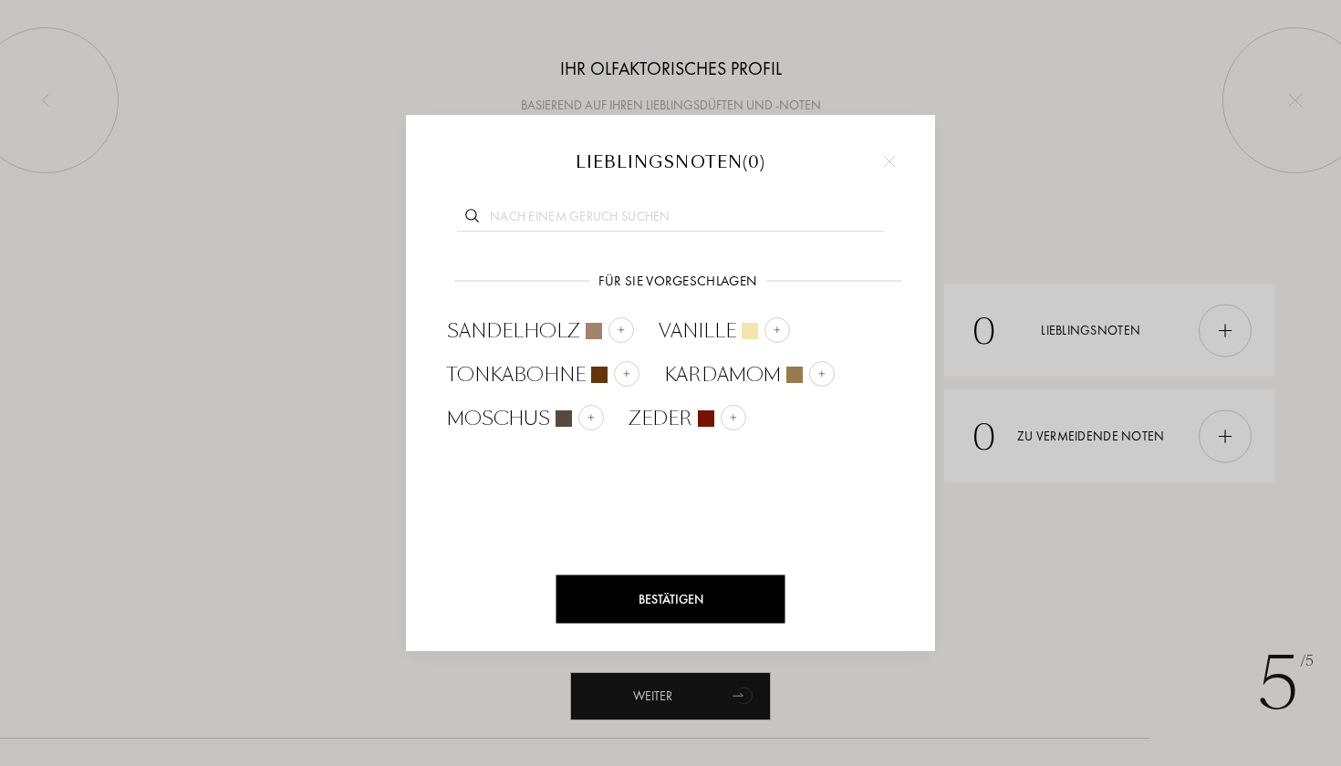
click at [696, 603] on div "Bestätigen" at bounding box center [670, 599] width 229 height 48
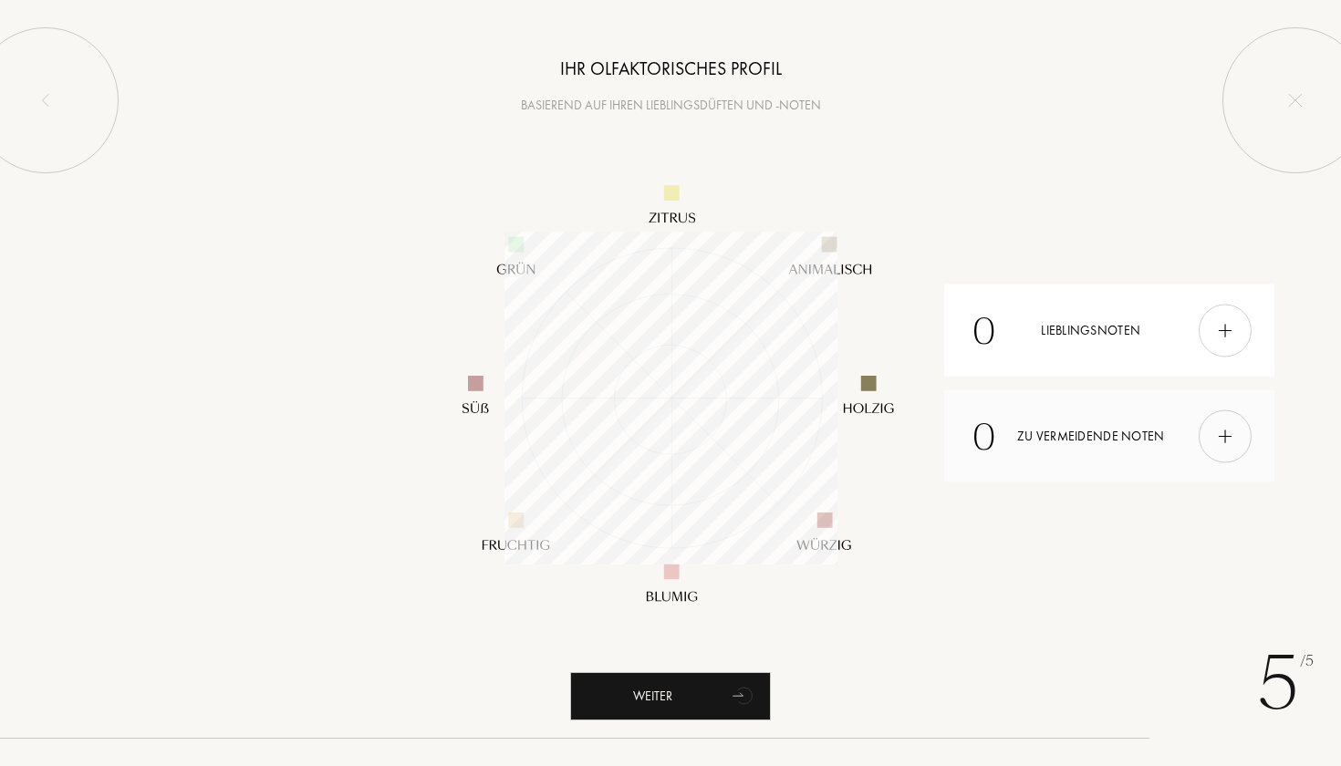
click at [1168, 429] on div "0 Zu vermeidende Noten" at bounding box center [1109, 436] width 330 height 92
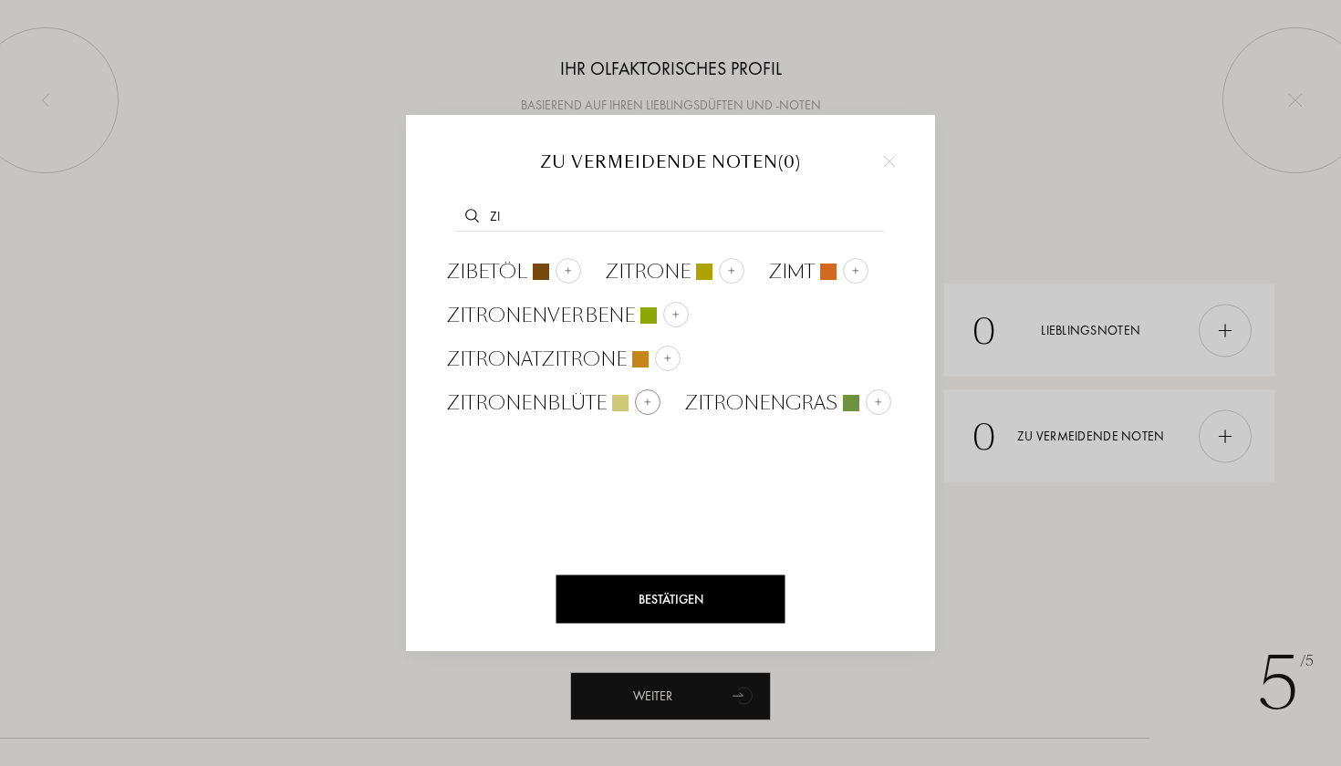
type input "zi"
click at [644, 406] on img at bounding box center [647, 401] width 9 height 9
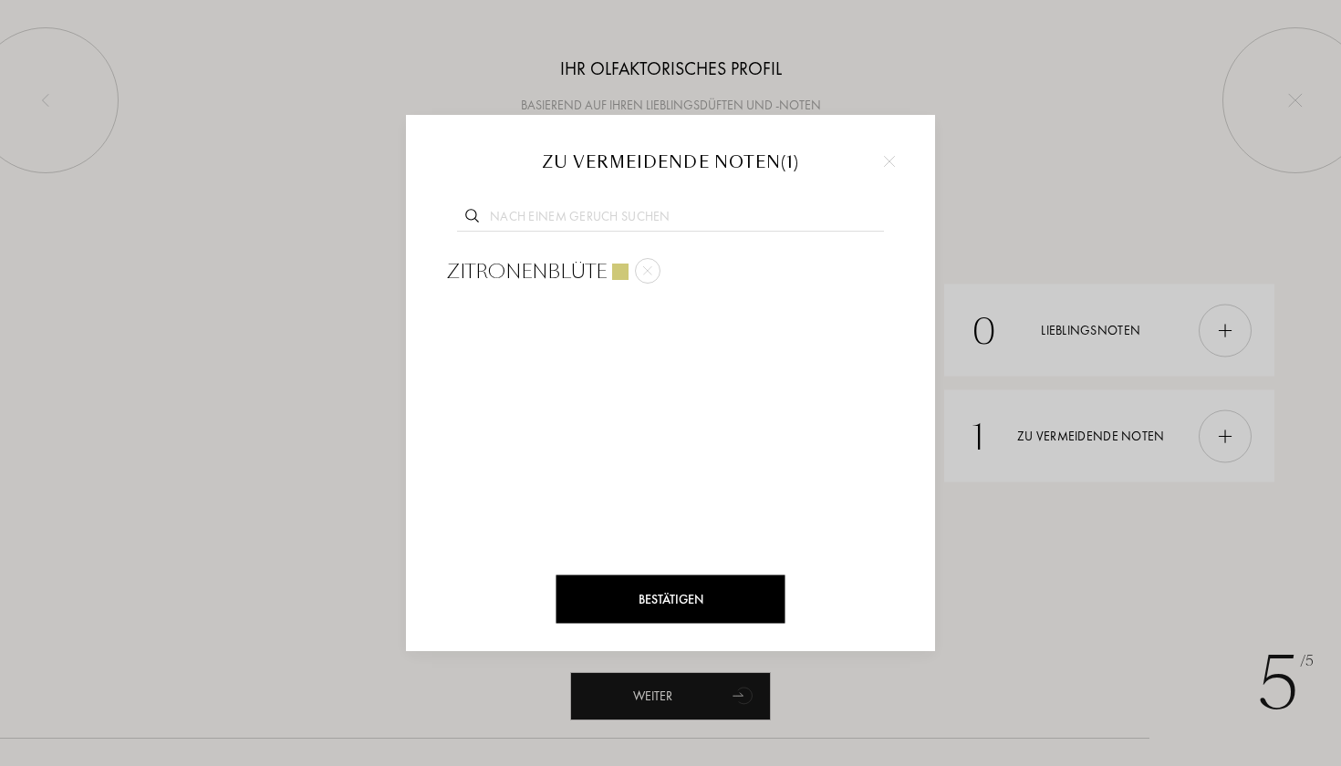
click at [673, 216] on input "text" at bounding box center [670, 219] width 427 height 25
type input "z"
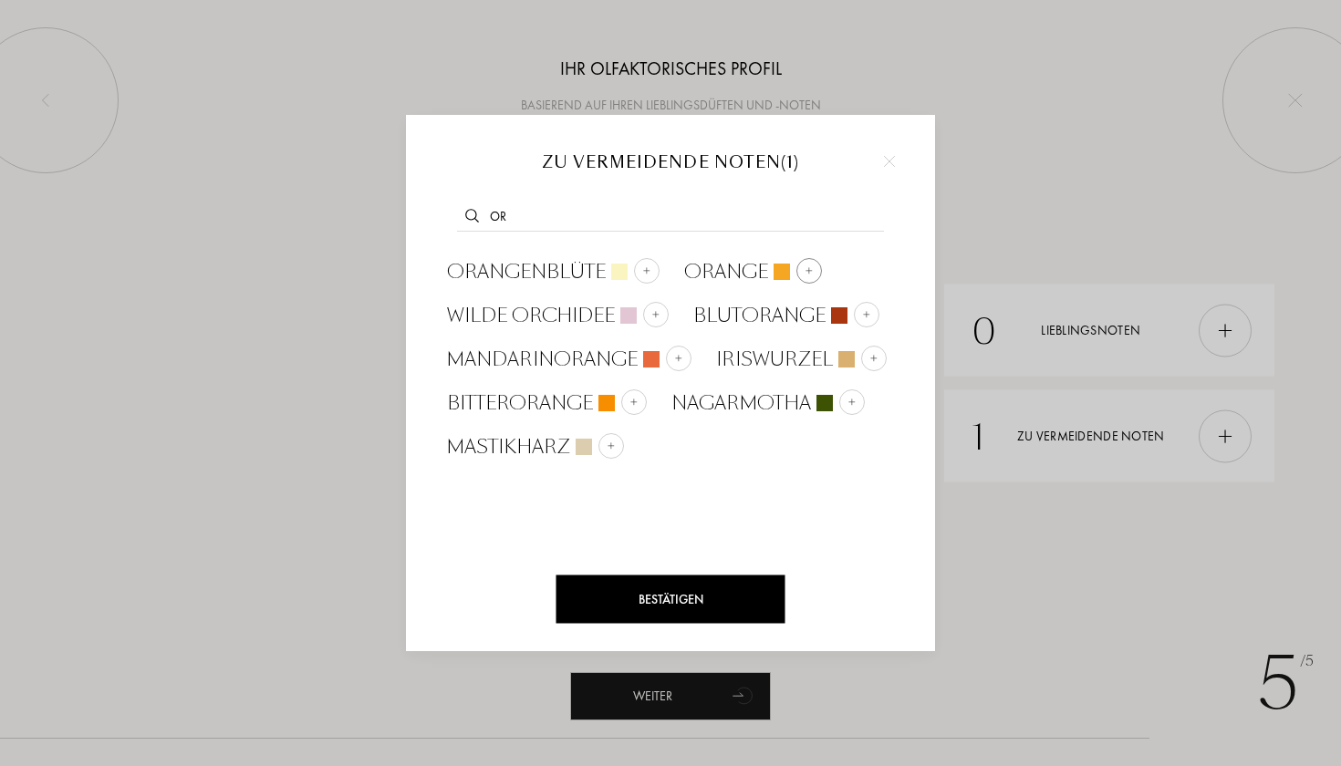
type input "or"
click at [801, 264] on div at bounding box center [809, 271] width 26 height 26
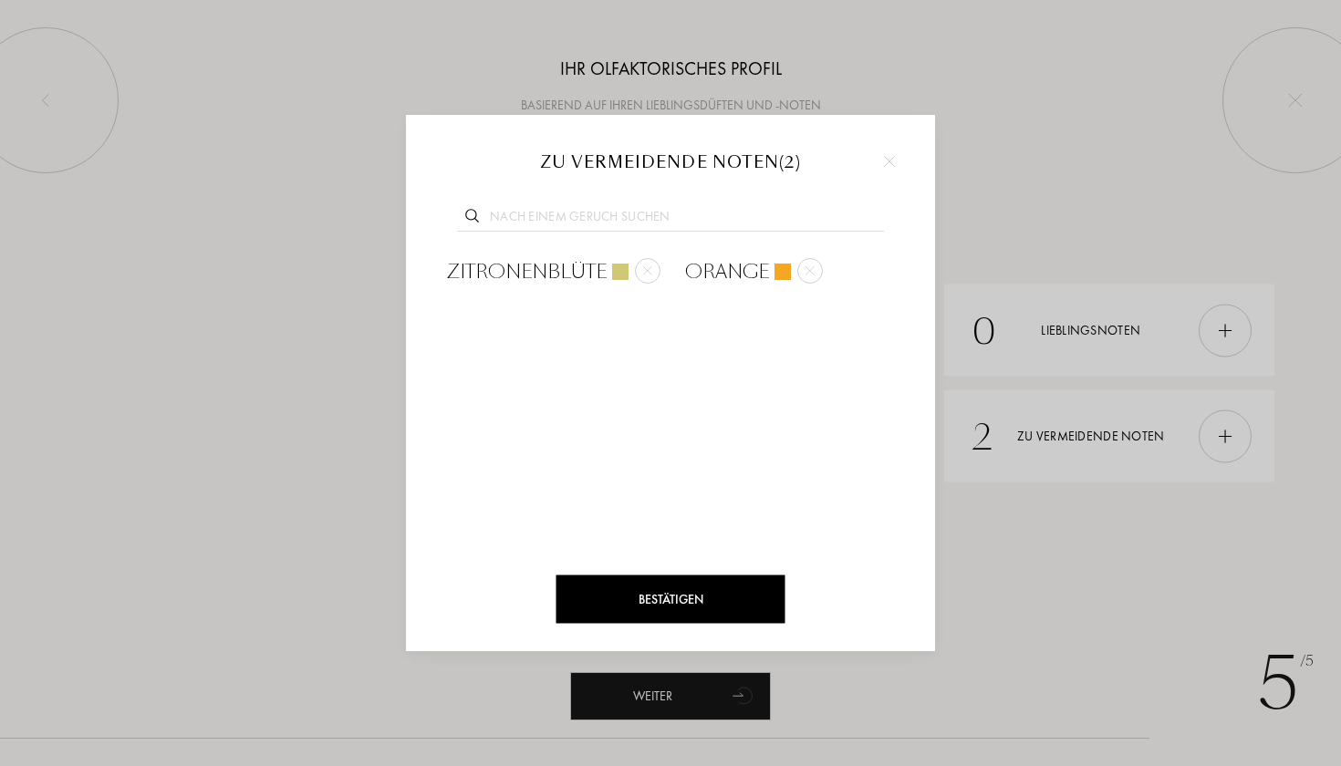
click at [652, 224] on input "text" at bounding box center [670, 219] width 427 height 25
type input "oud"
click at [593, 266] on img at bounding box center [597, 269] width 9 height 9
click at [644, 593] on div "Bestätigen" at bounding box center [670, 599] width 229 height 48
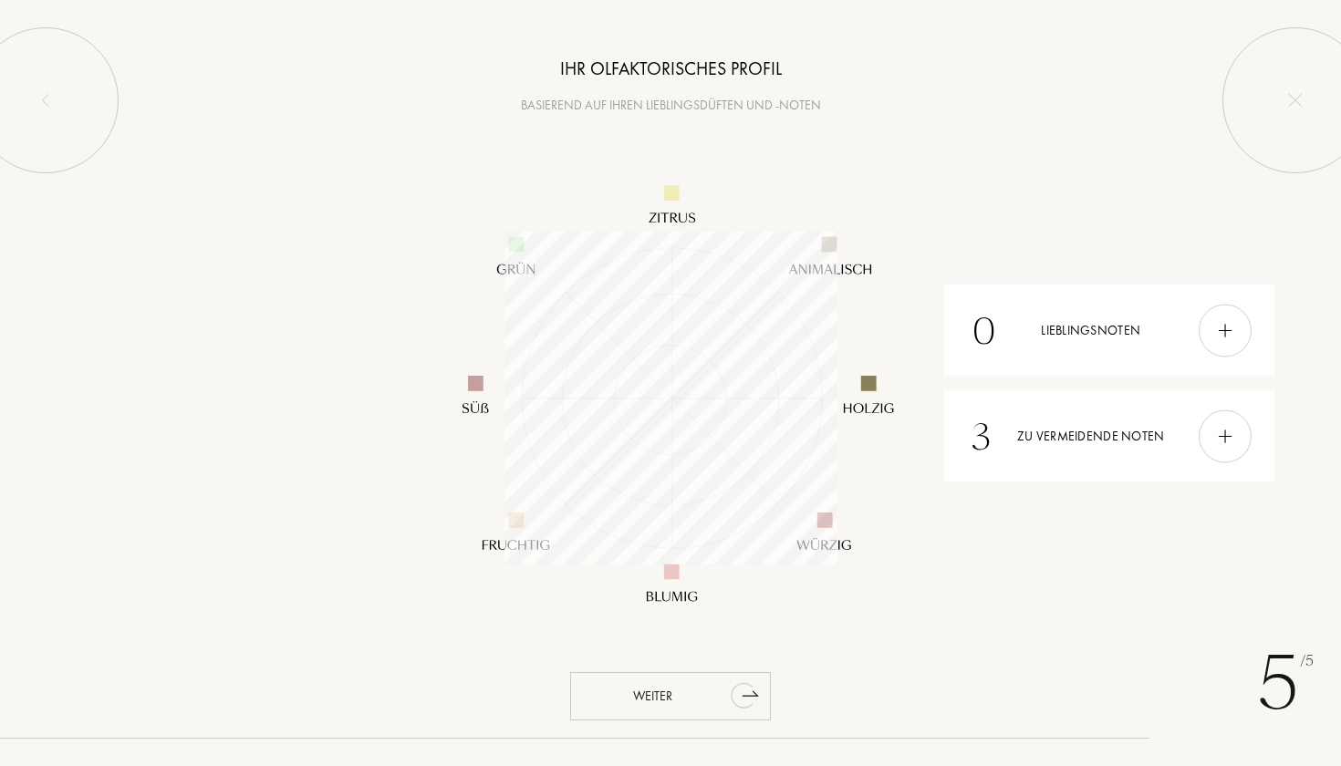
click at [638, 685] on div "Weiter" at bounding box center [670, 696] width 201 height 48
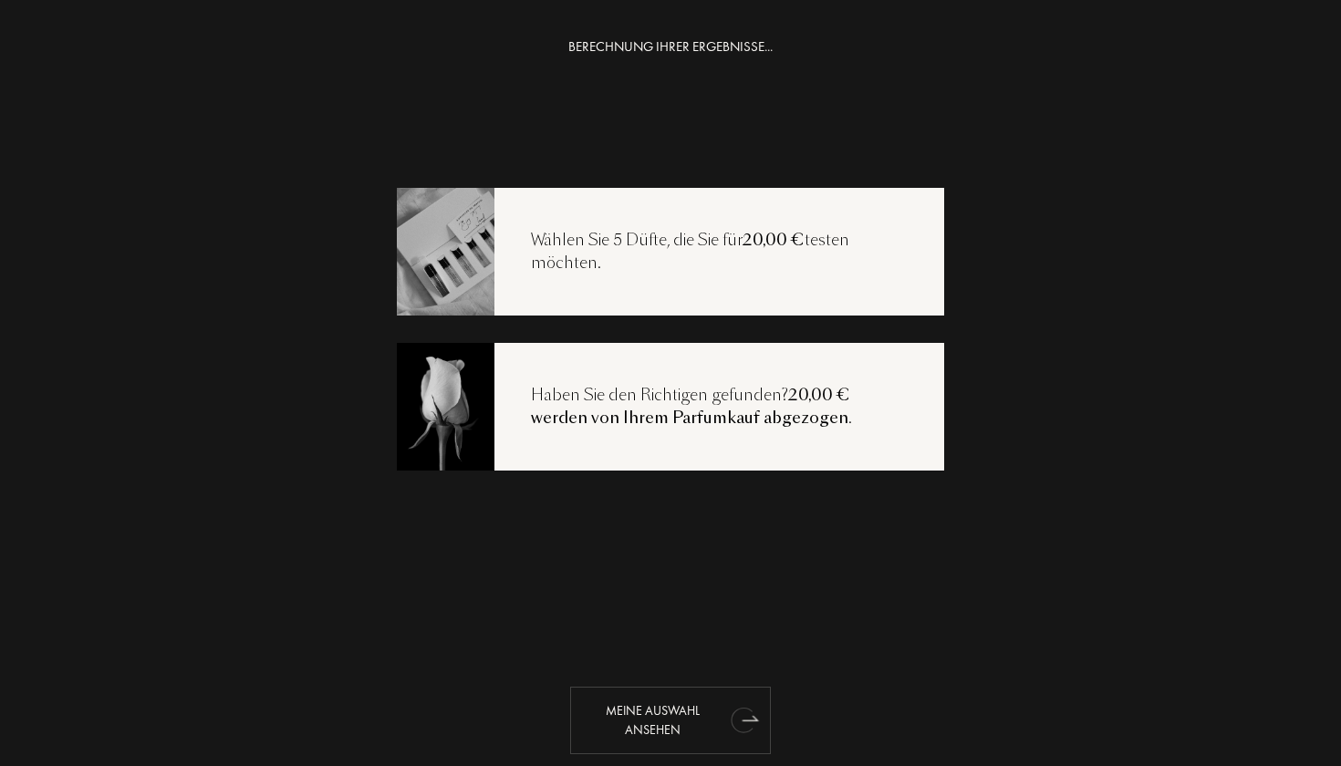
click at [692, 720] on div "Meine Auswahl ansehen" at bounding box center [670, 720] width 201 height 67
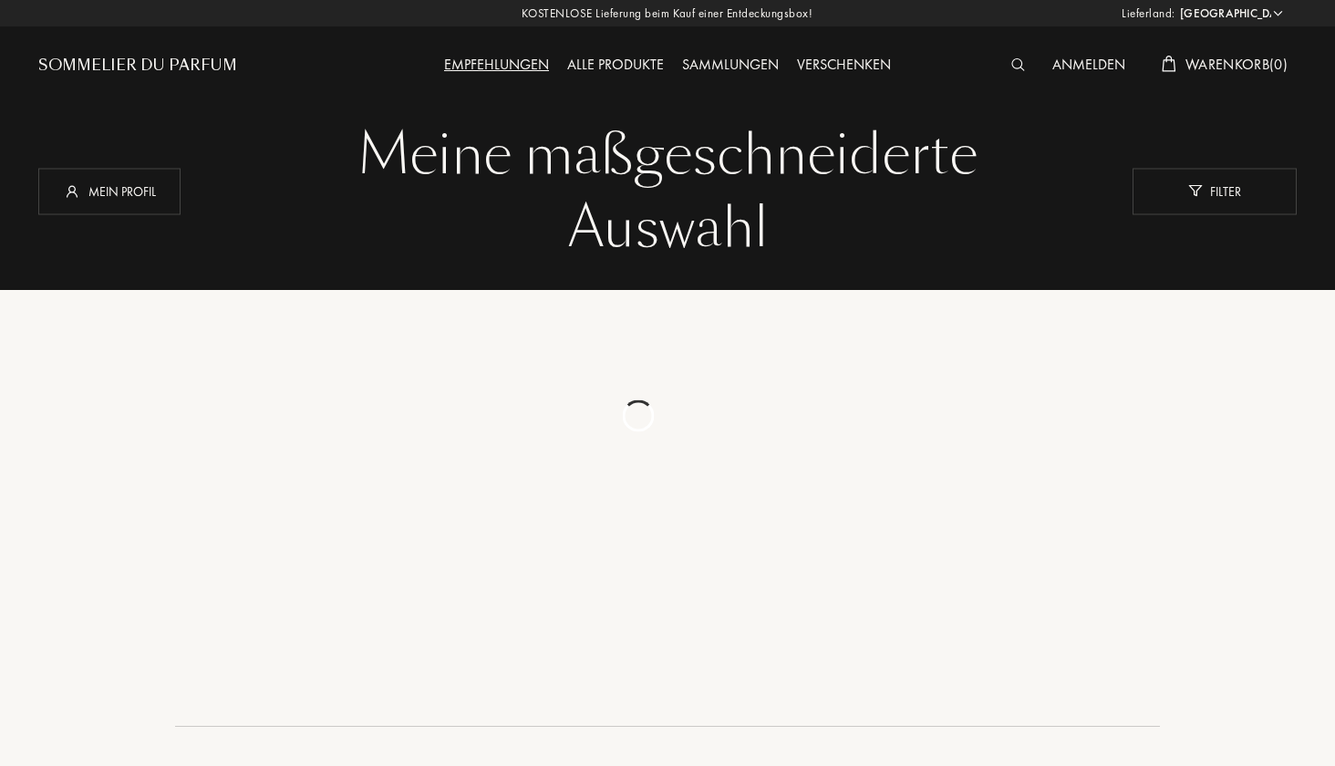
select select "DE"
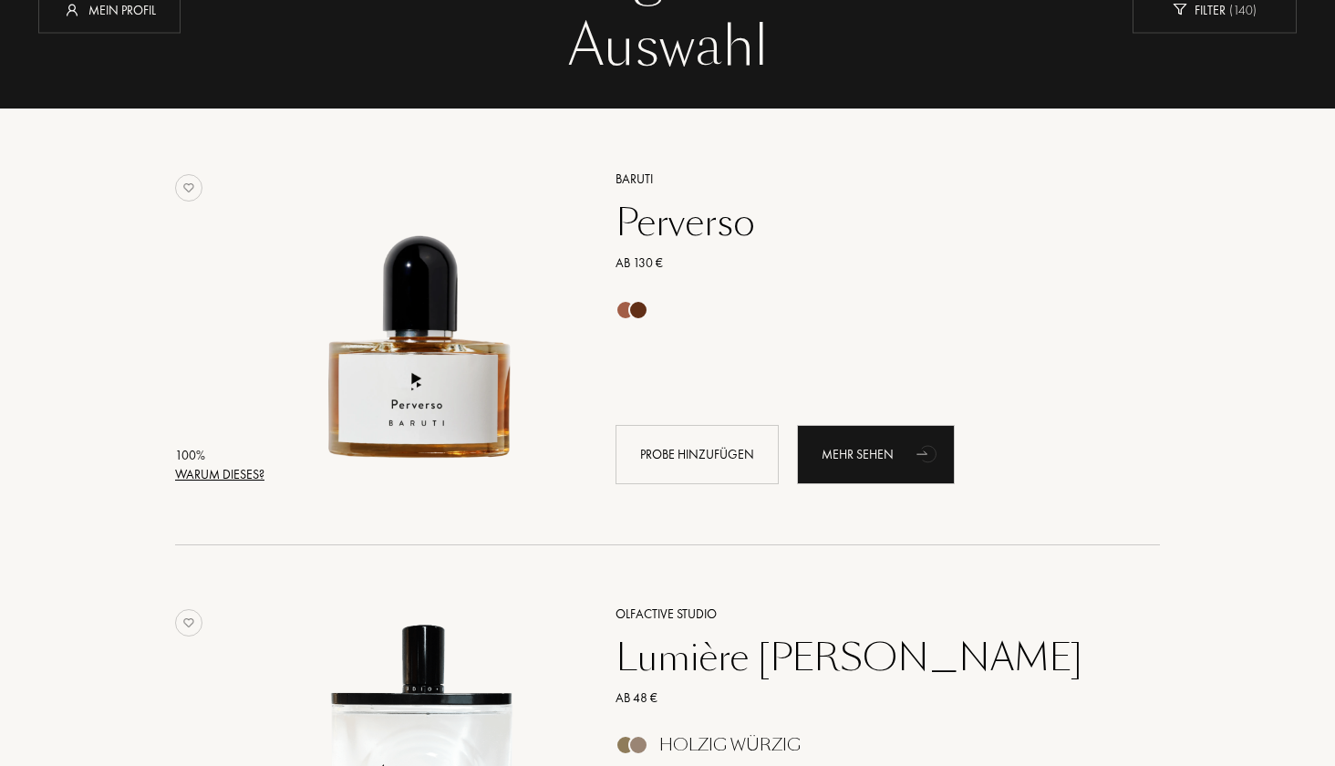
scroll to position [200, 0]
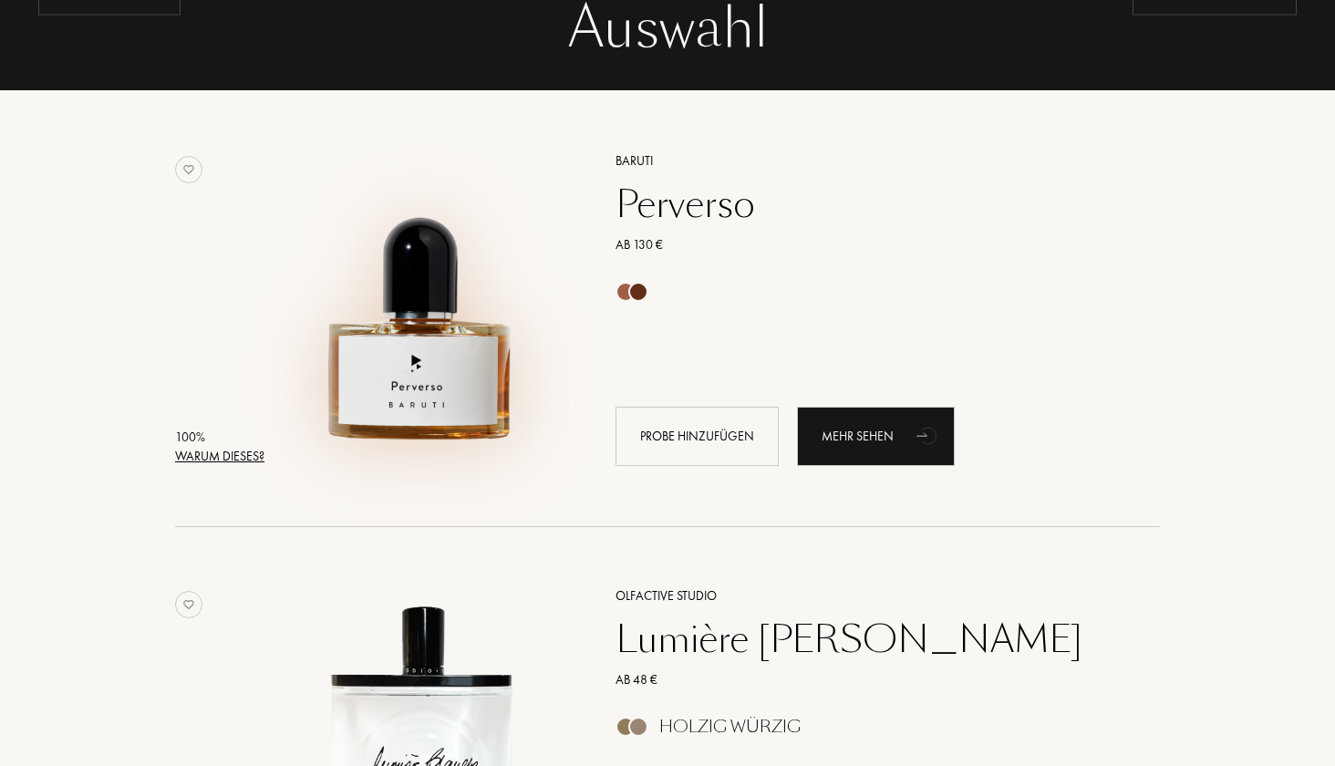
click at [436, 380] on img at bounding box center [421, 301] width 304 height 304
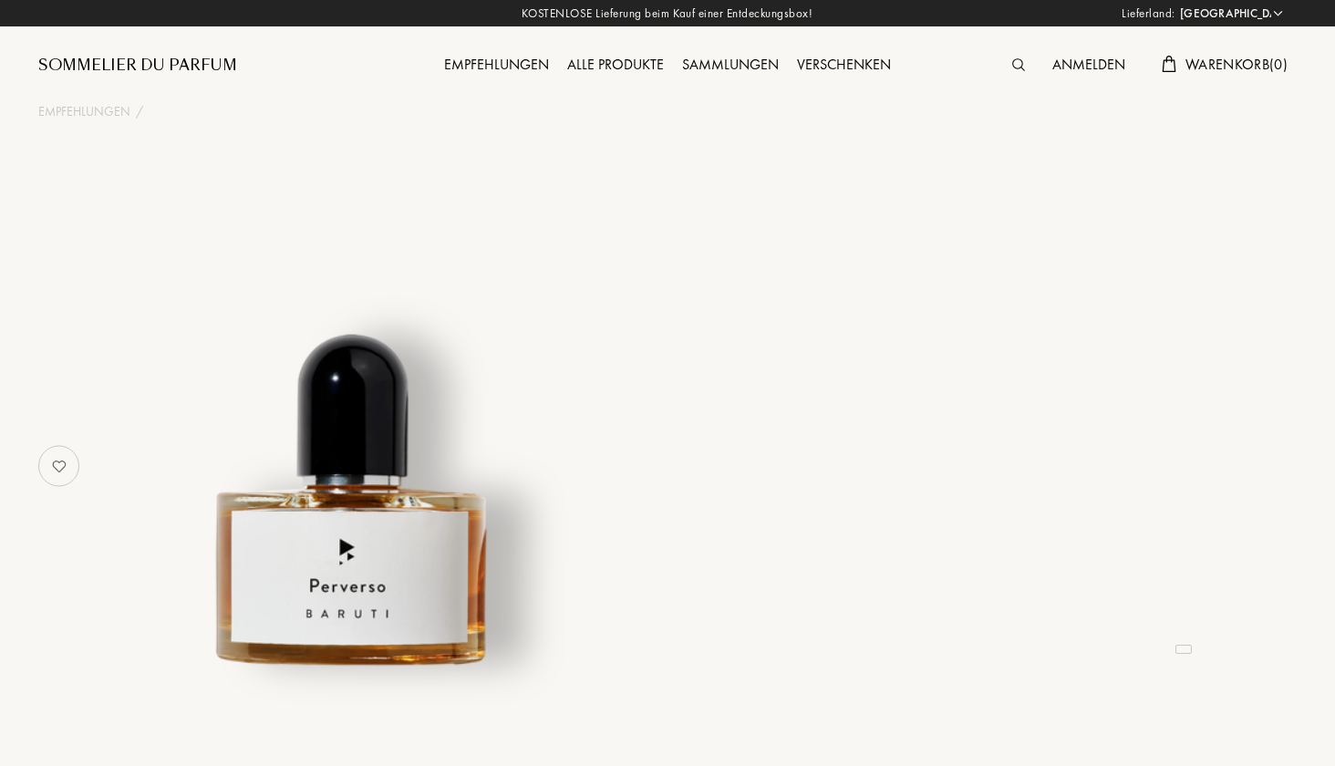
select select "DE"
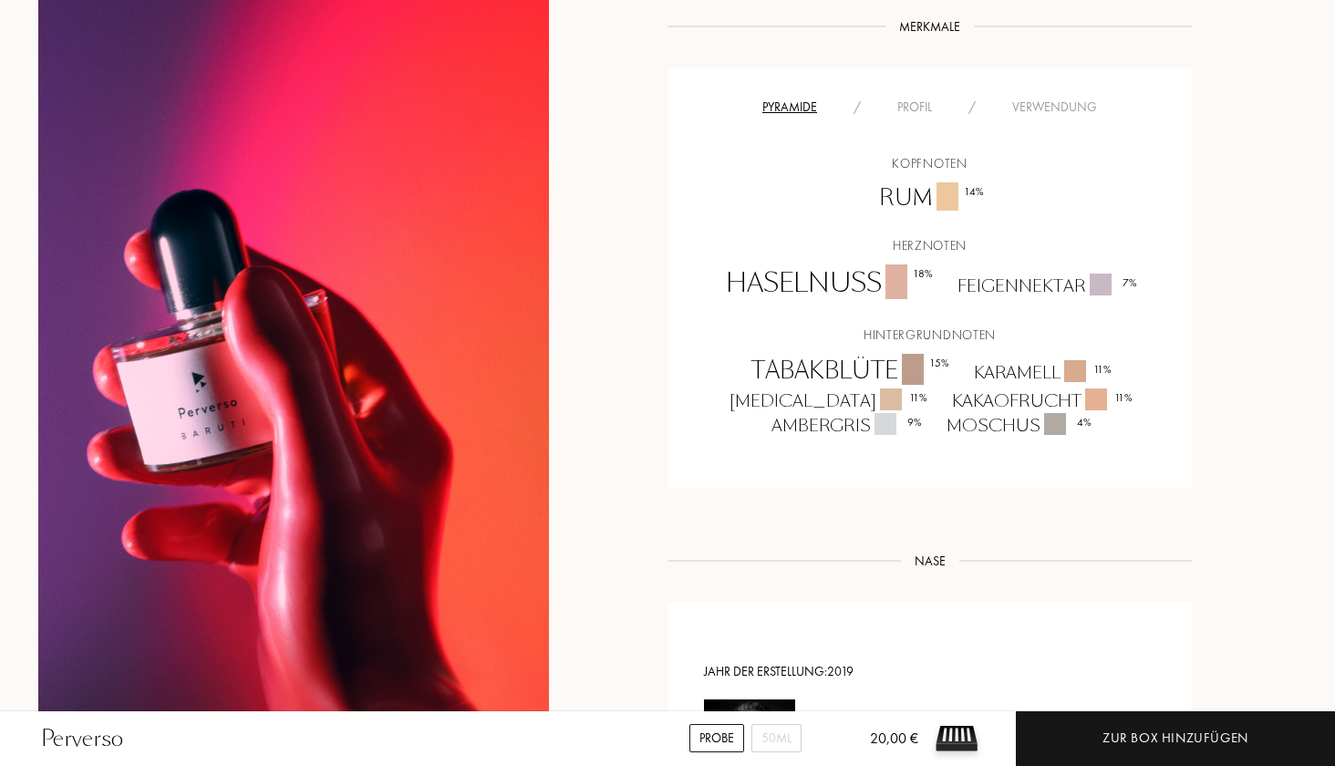
scroll to position [1166, 0]
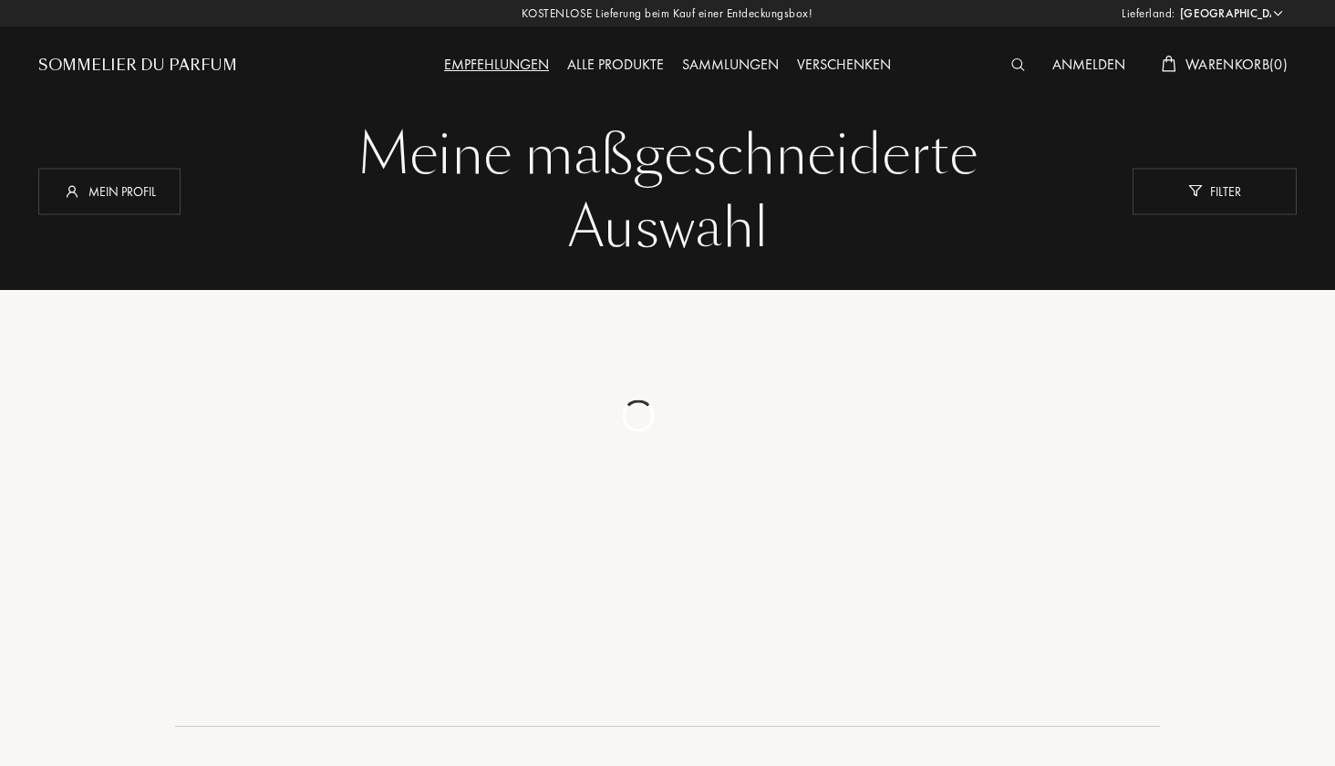
select select "DE"
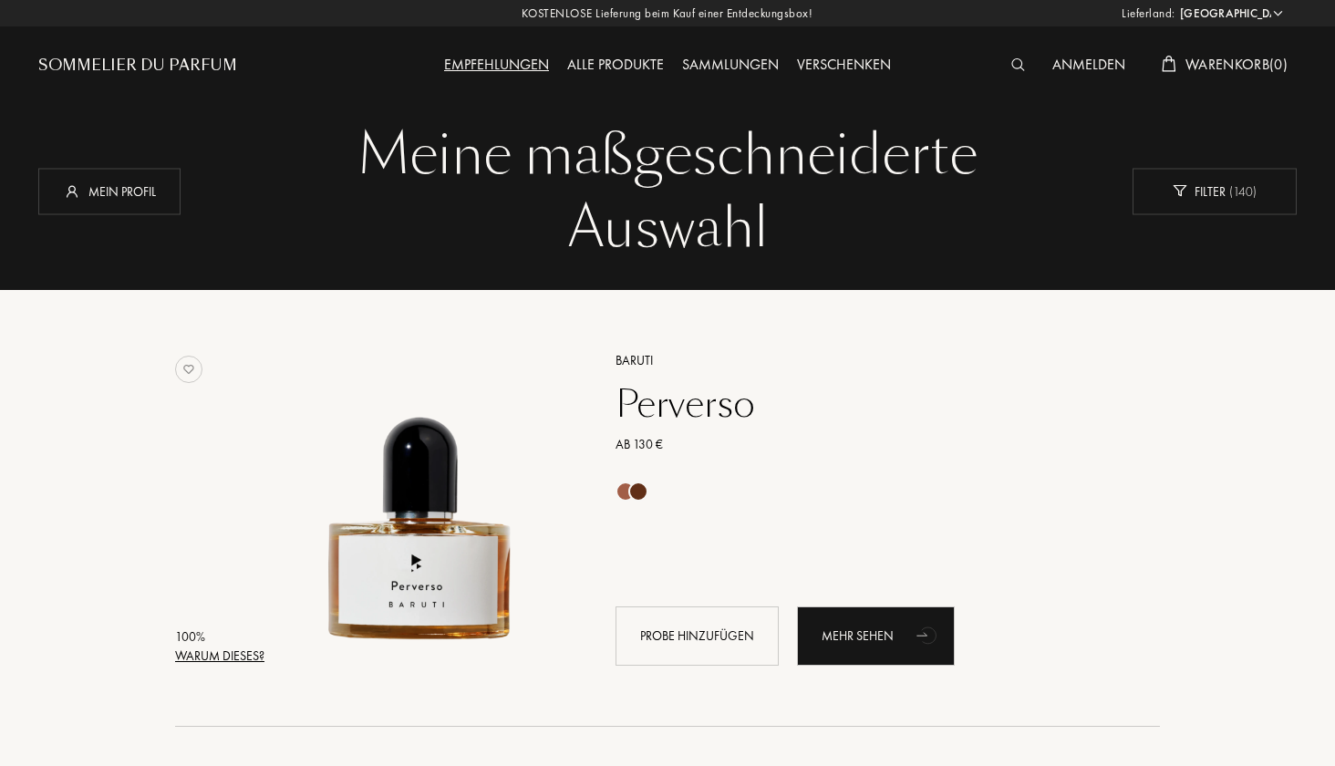
click at [622, 67] on div "Alle Produkte" at bounding box center [615, 66] width 115 height 24
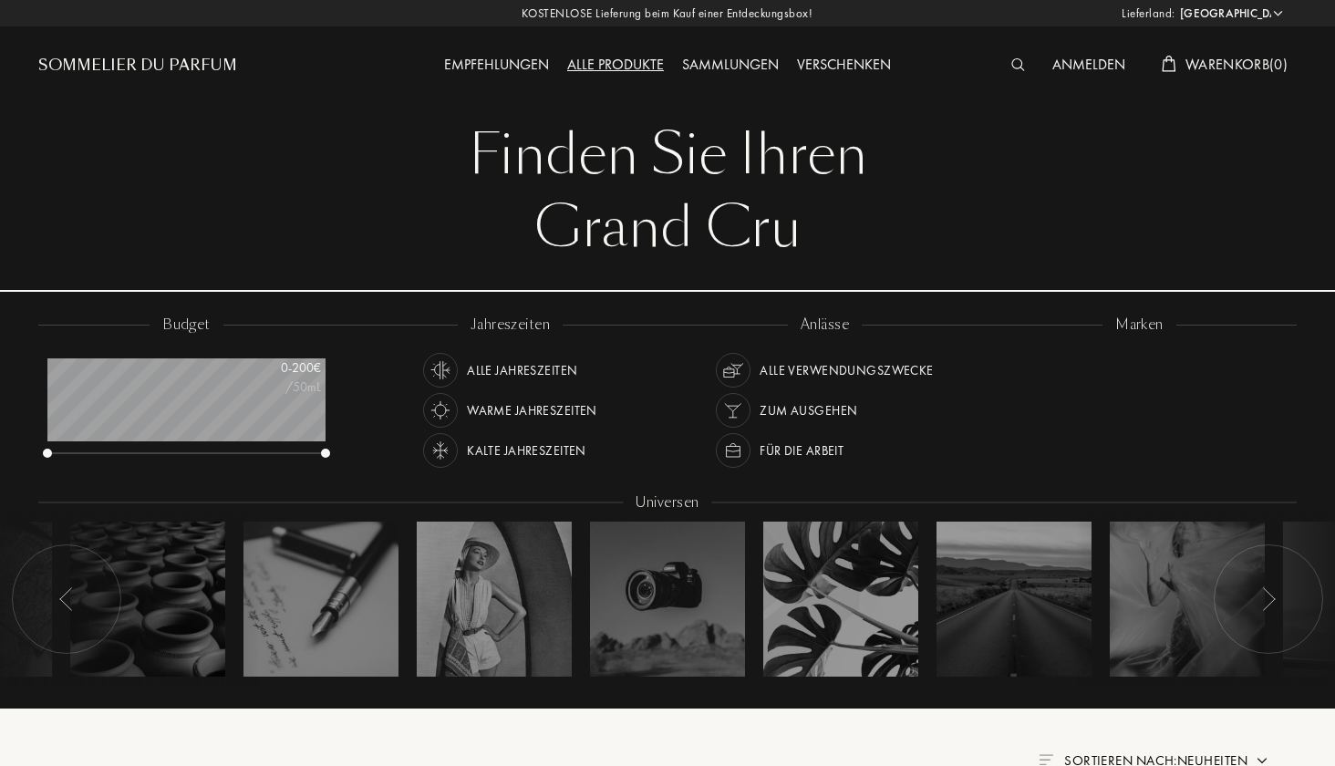
select select "DE"
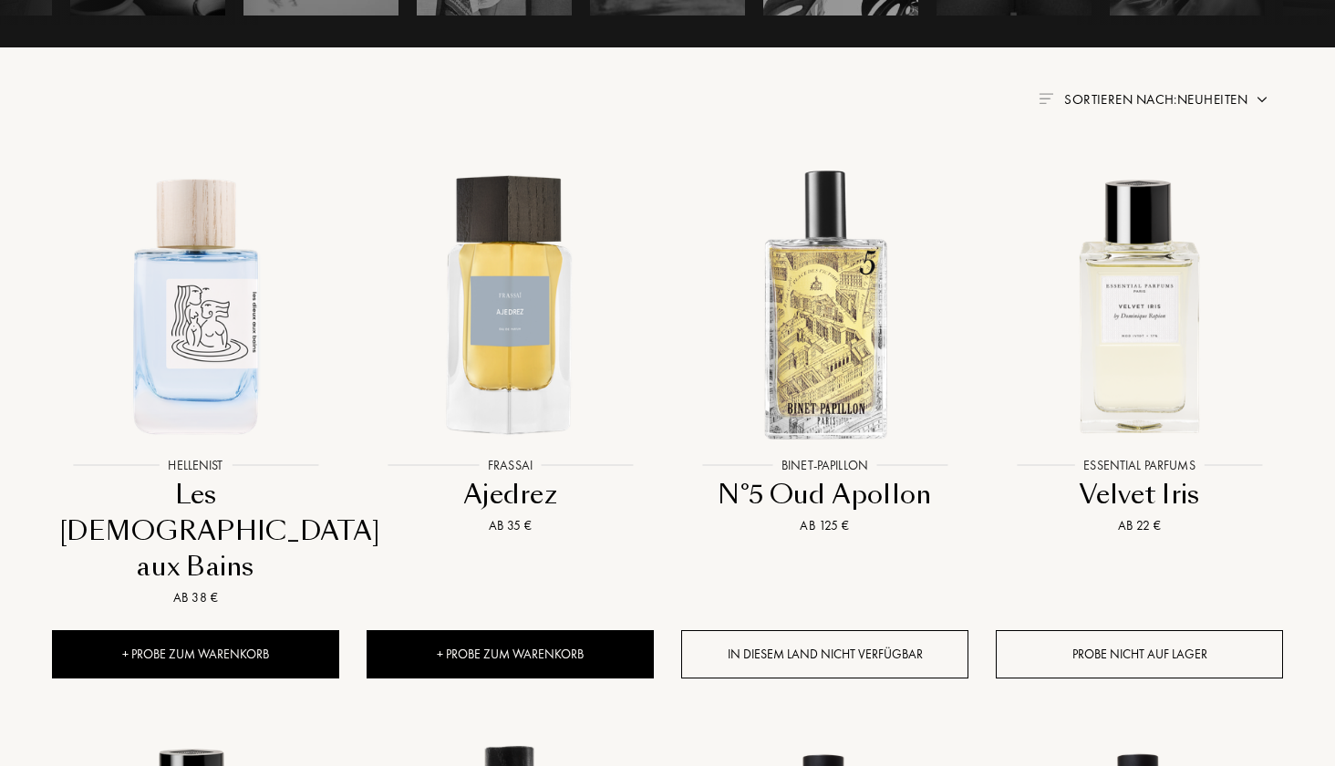
scroll to position [665, 0]
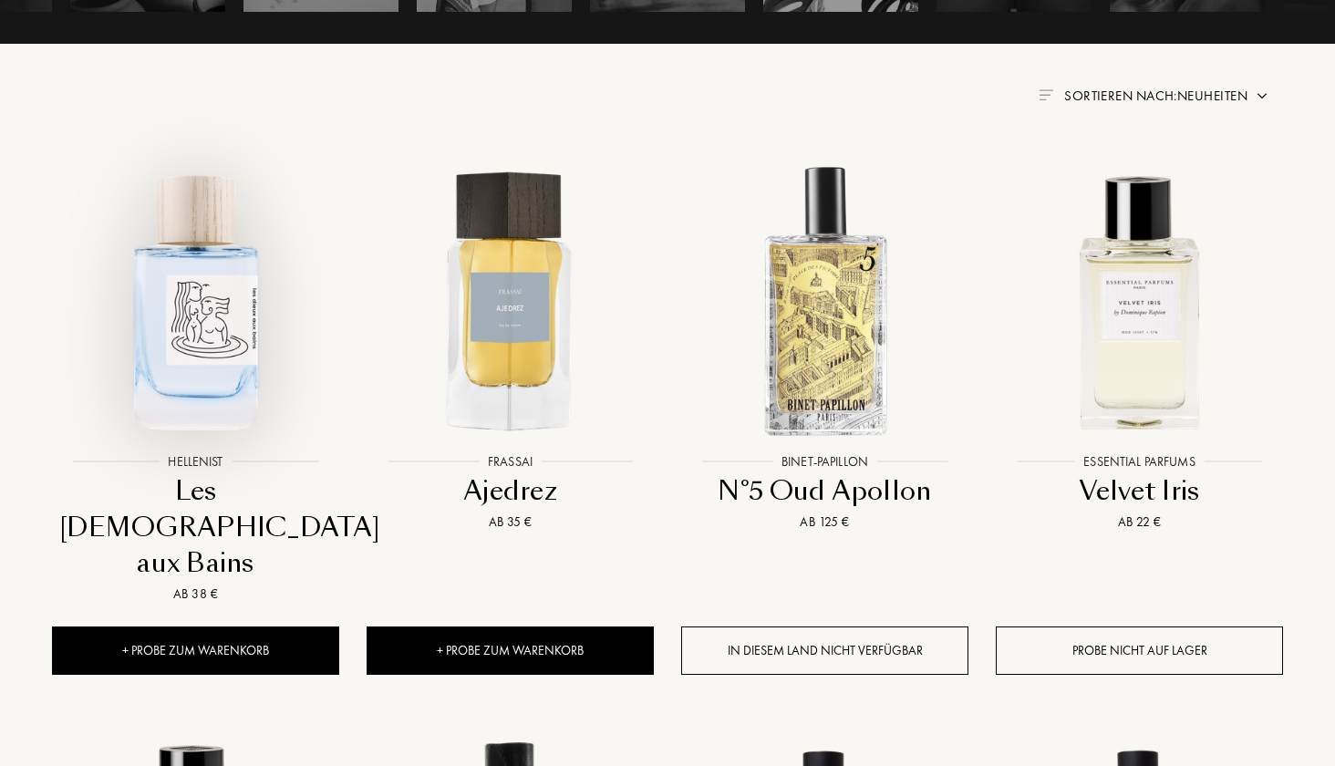
click at [162, 316] on img at bounding box center [196, 301] width 284 height 284
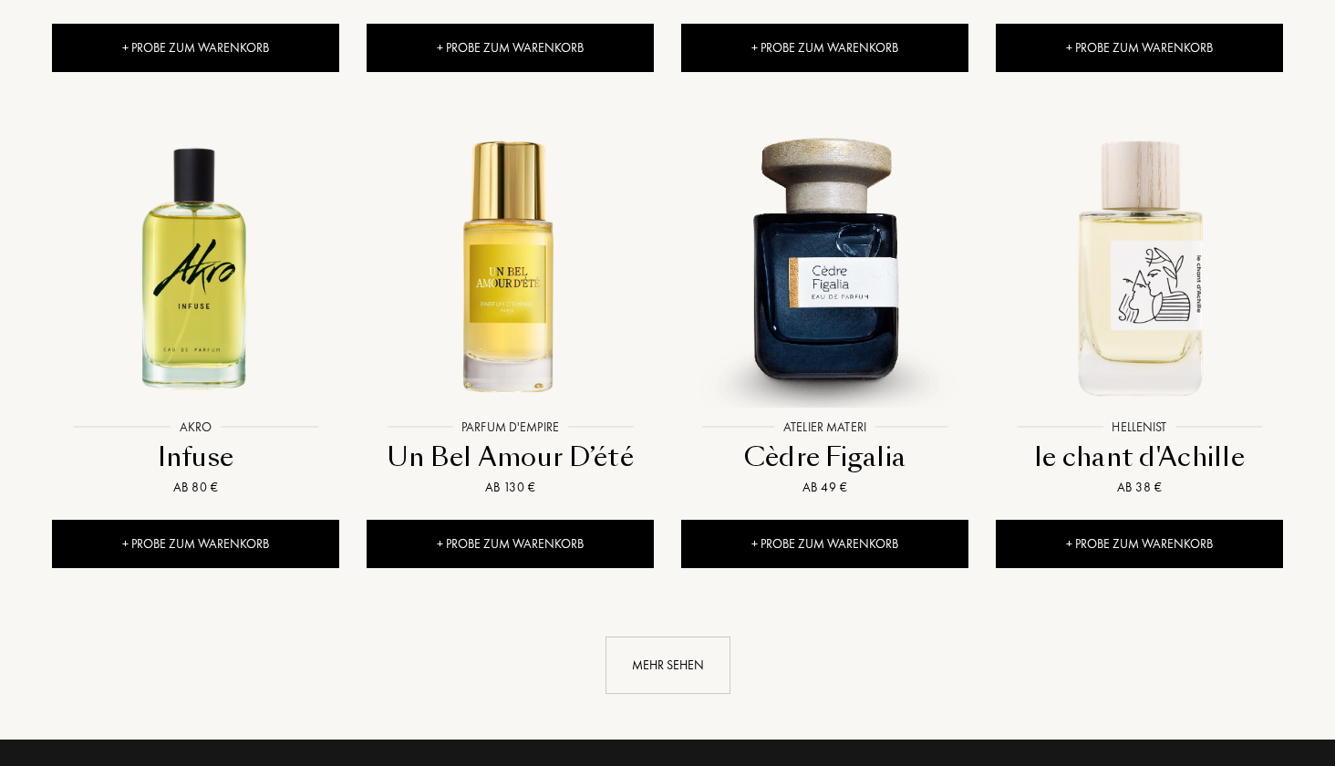
scroll to position [1765, 0]
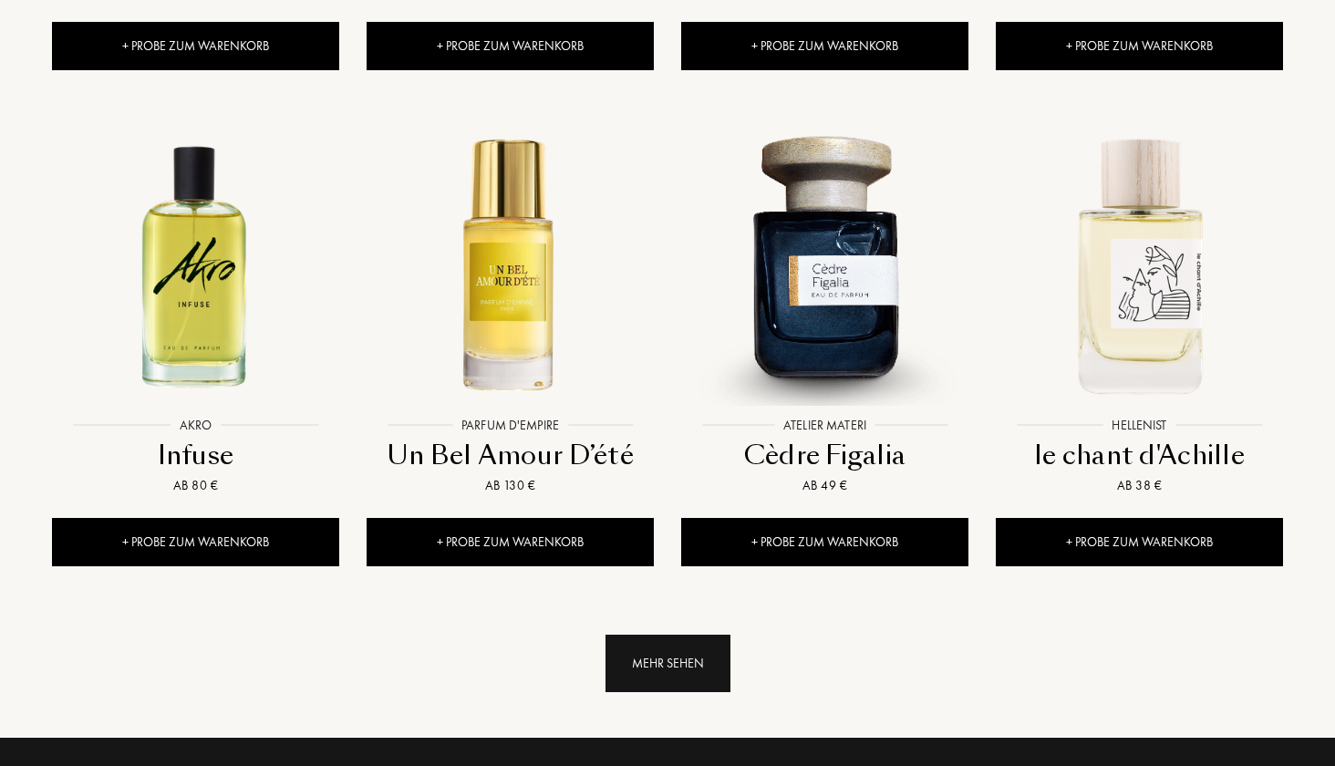
click at [685, 635] on div "Mehr sehen" at bounding box center [668, 663] width 125 height 57
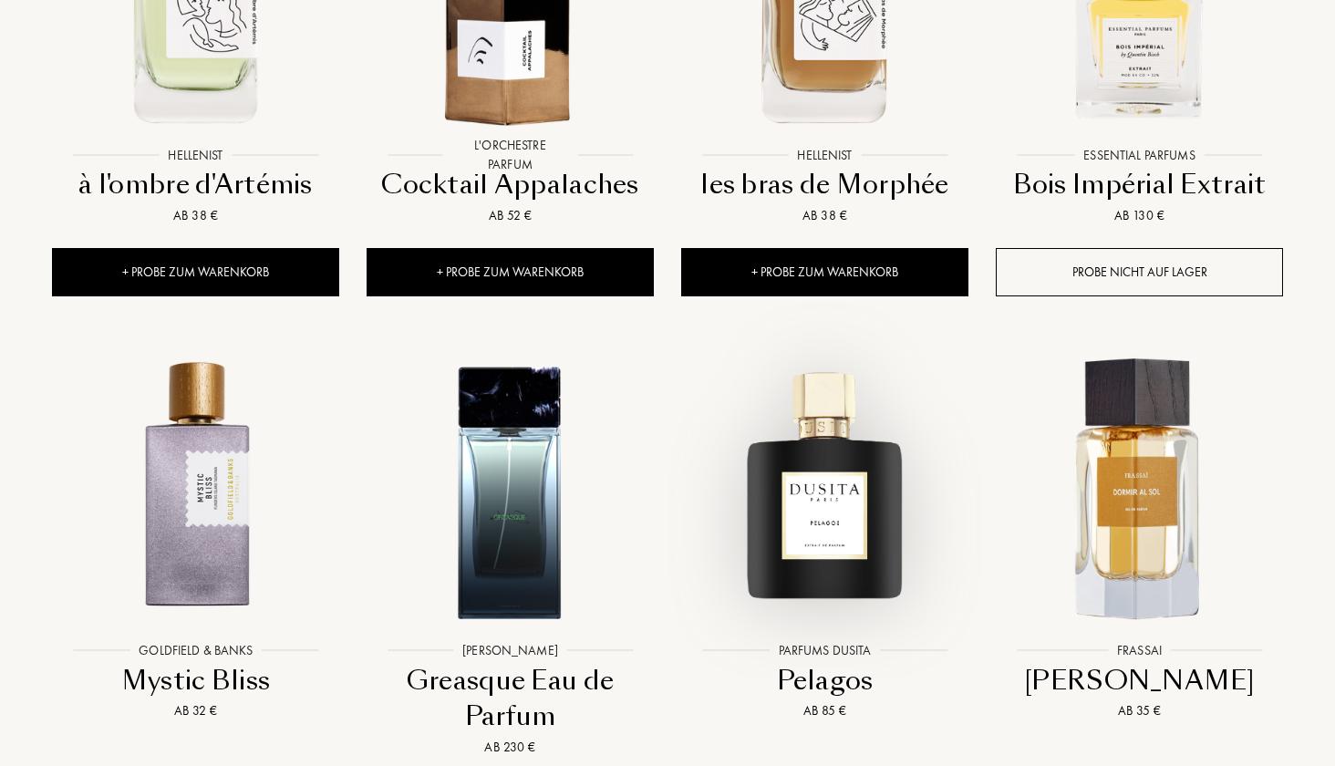
scroll to position [2558, 0]
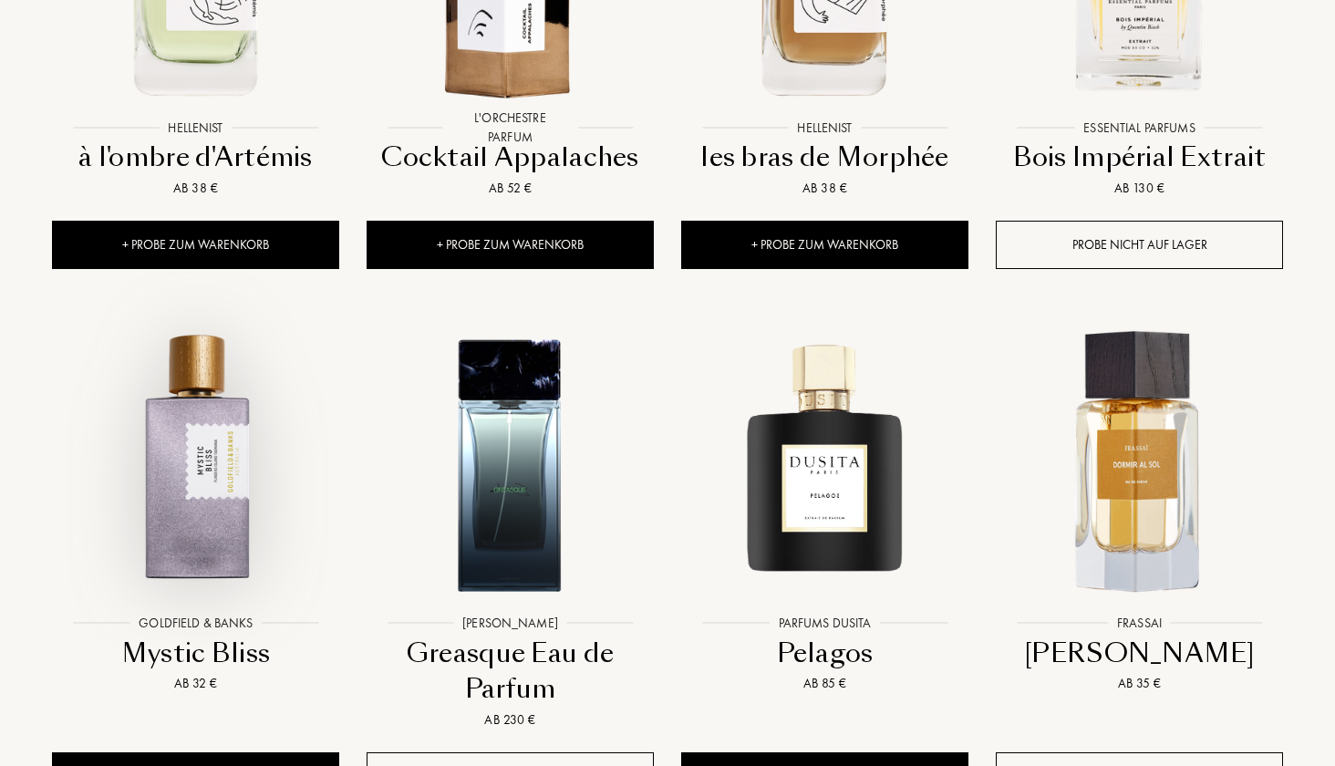
click at [191, 396] on img at bounding box center [196, 463] width 284 height 284
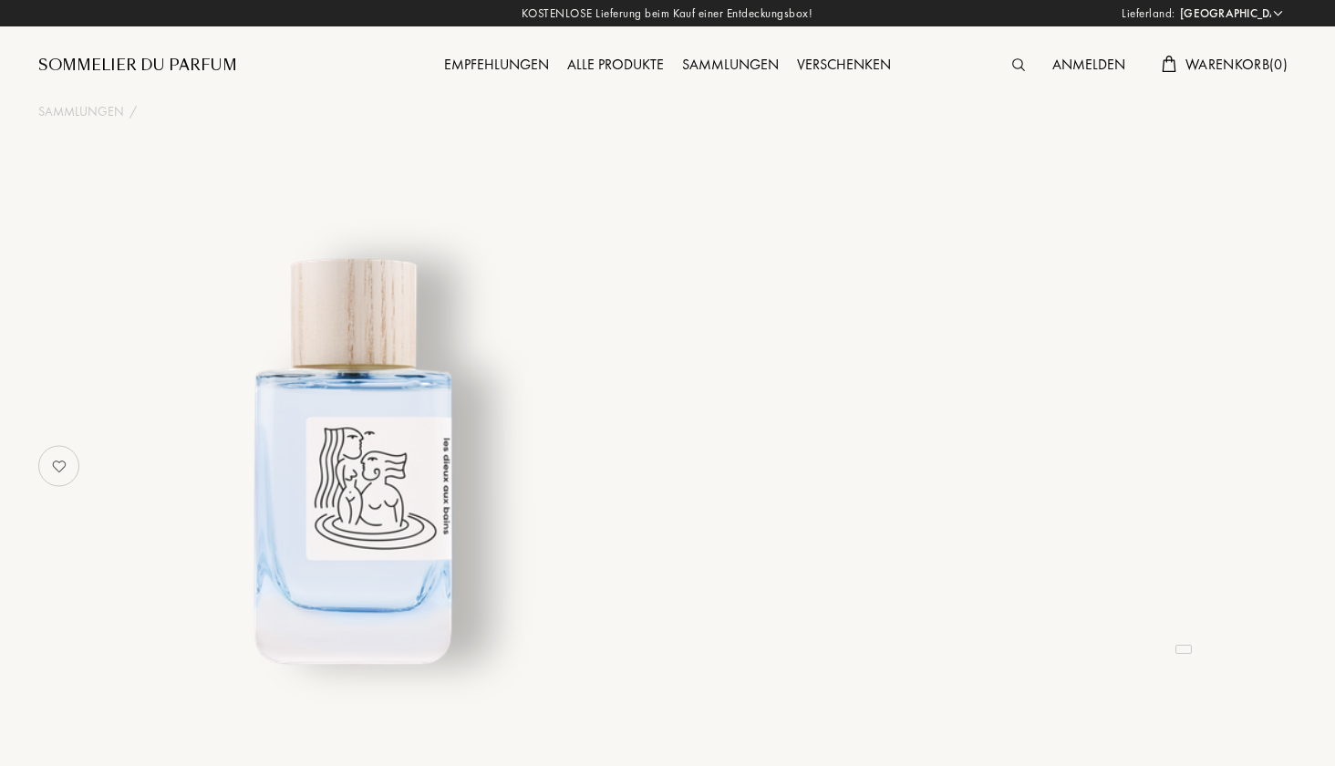
select select "DE"
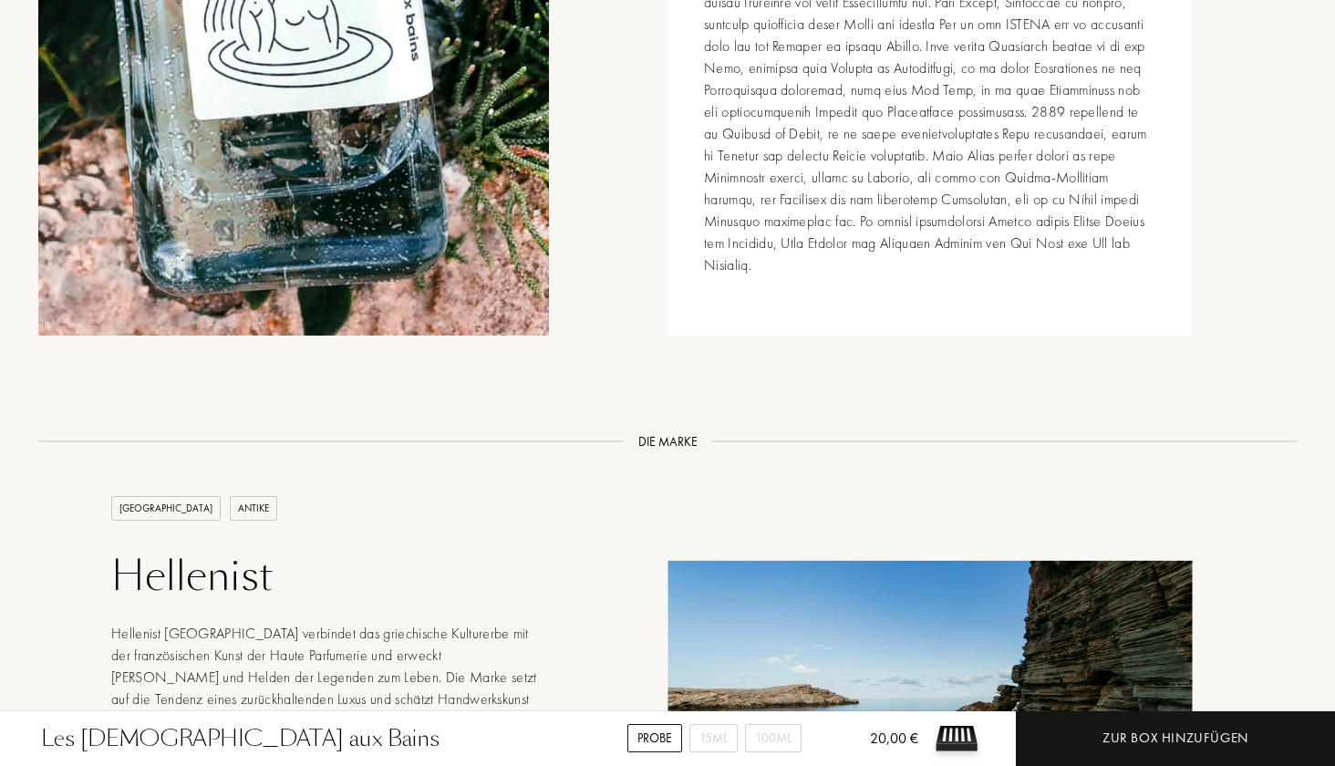
scroll to position [2650, 0]
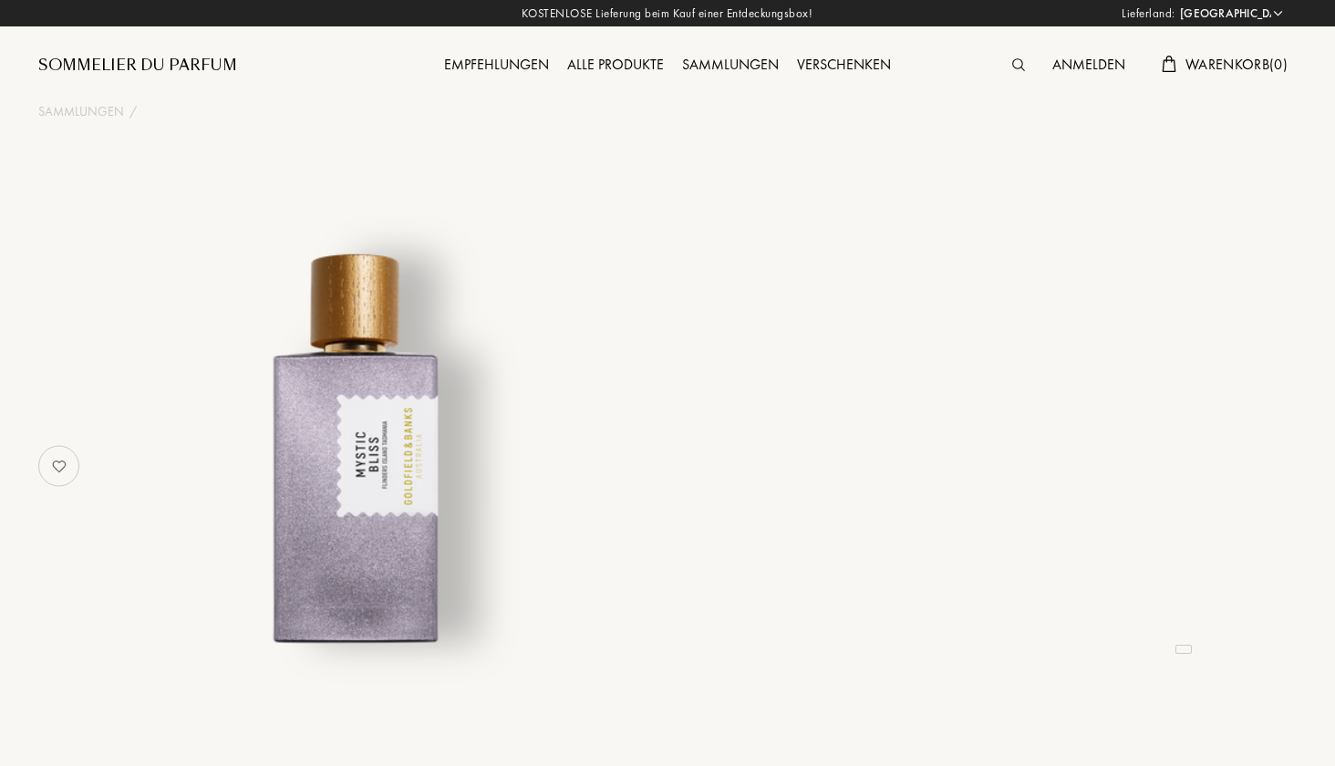
select select "DE"
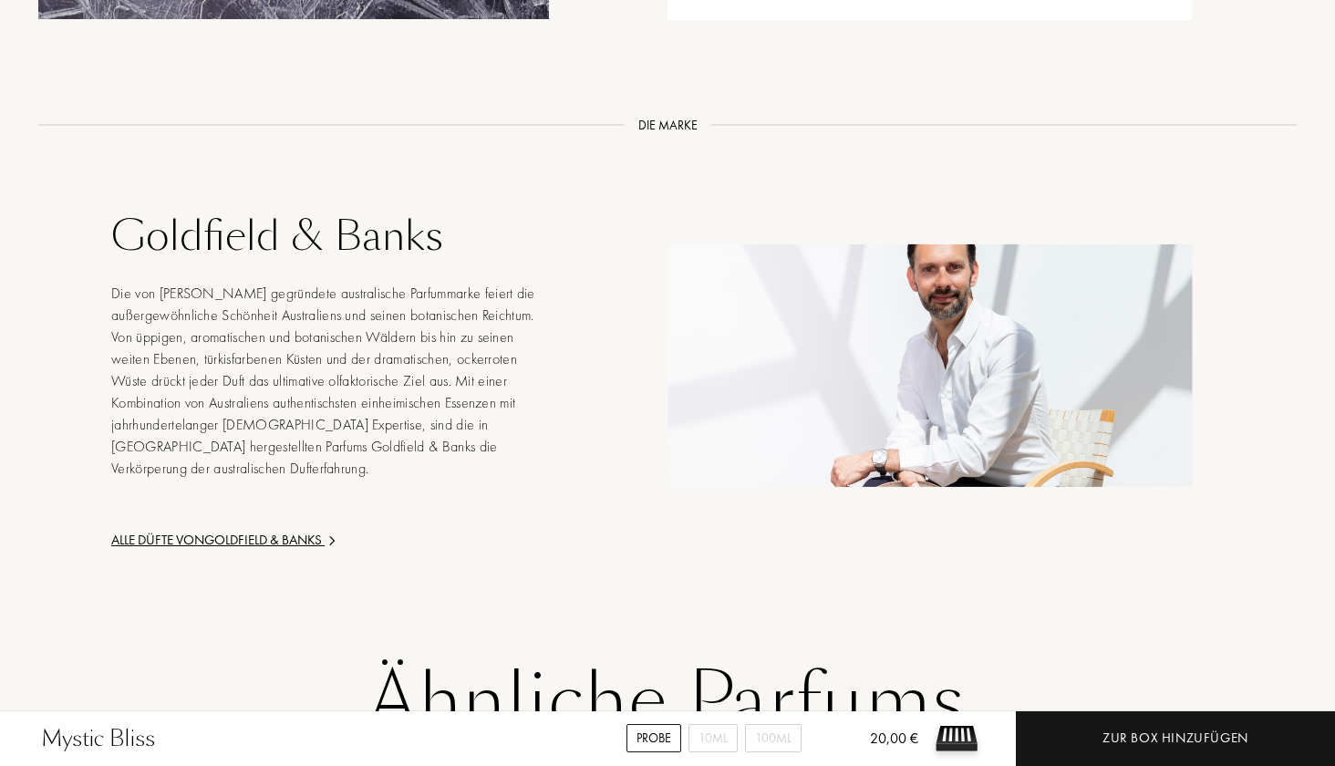
scroll to position [2682, 0]
